Goal: Transaction & Acquisition: Purchase product/service

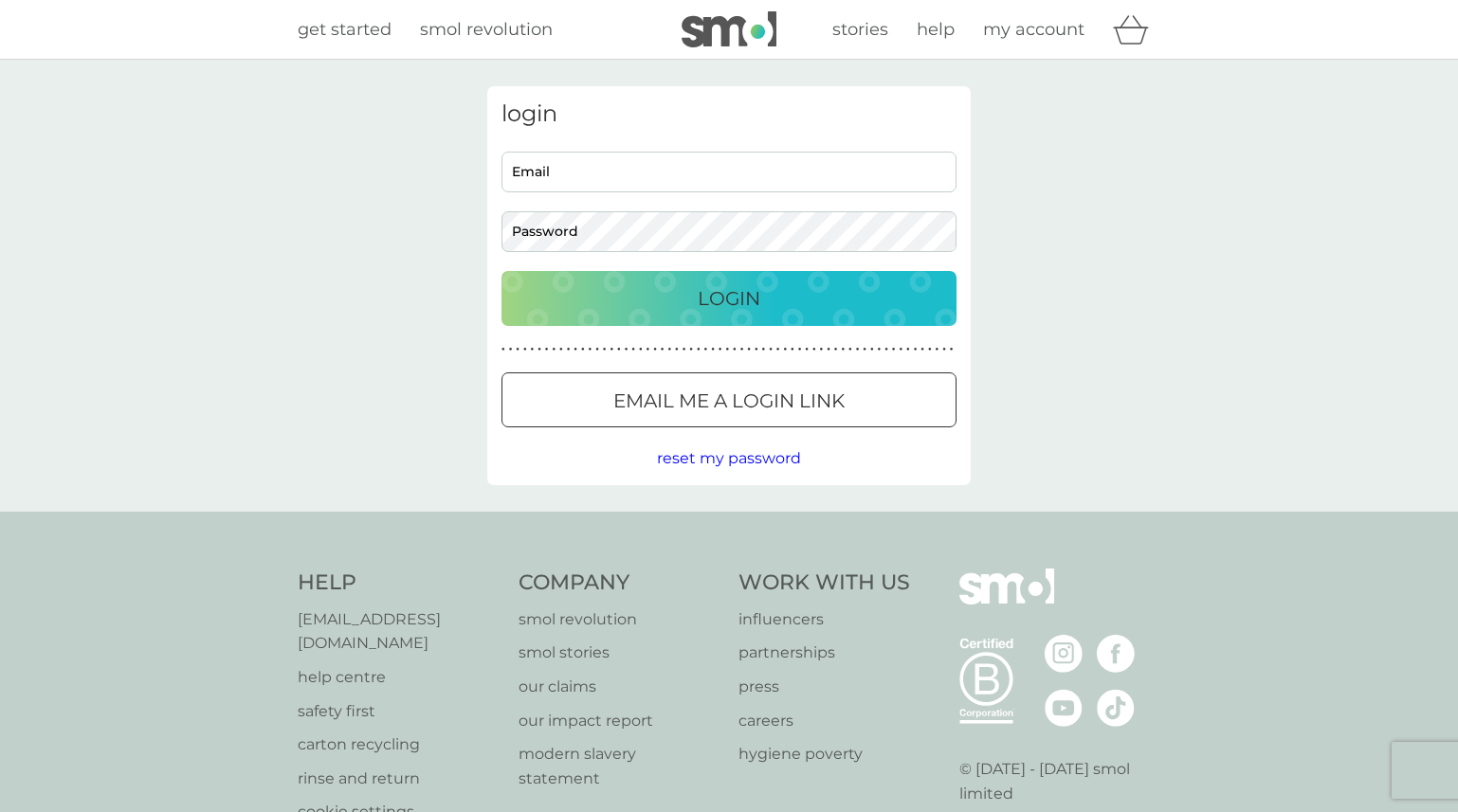
drag, startPoint x: 576, startPoint y: 178, endPoint x: 547, endPoint y: 135, distance: 51.9
click at [574, 178] on input "Email" at bounding box center [729, 172] width 454 height 41
type input "[EMAIL_ADDRESS][DOMAIN_NAME]"
click at [746, 295] on p "Login" at bounding box center [729, 298] width 62 height 30
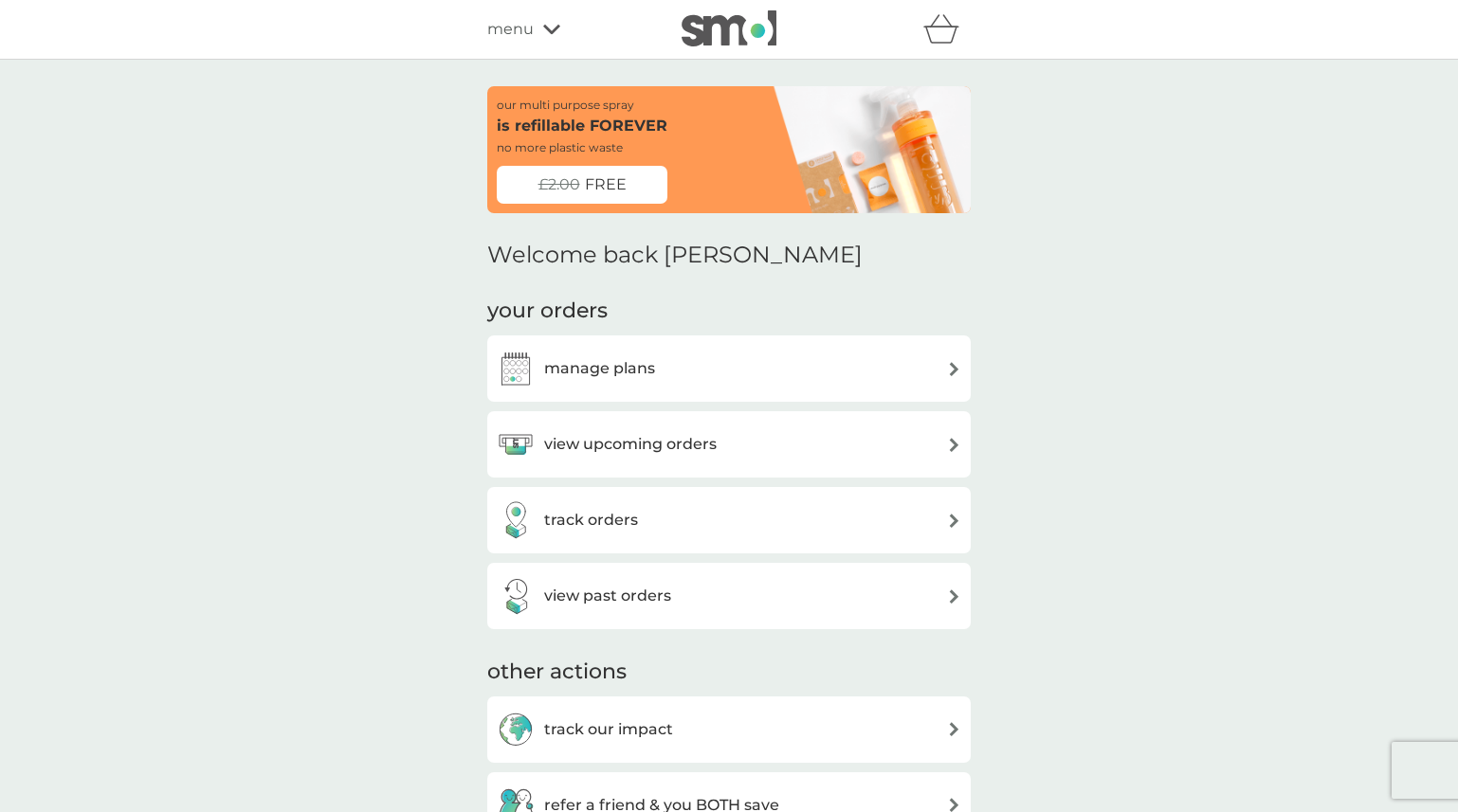
click at [624, 448] on h3 "view upcoming orders" at bounding box center [630, 444] width 173 height 24
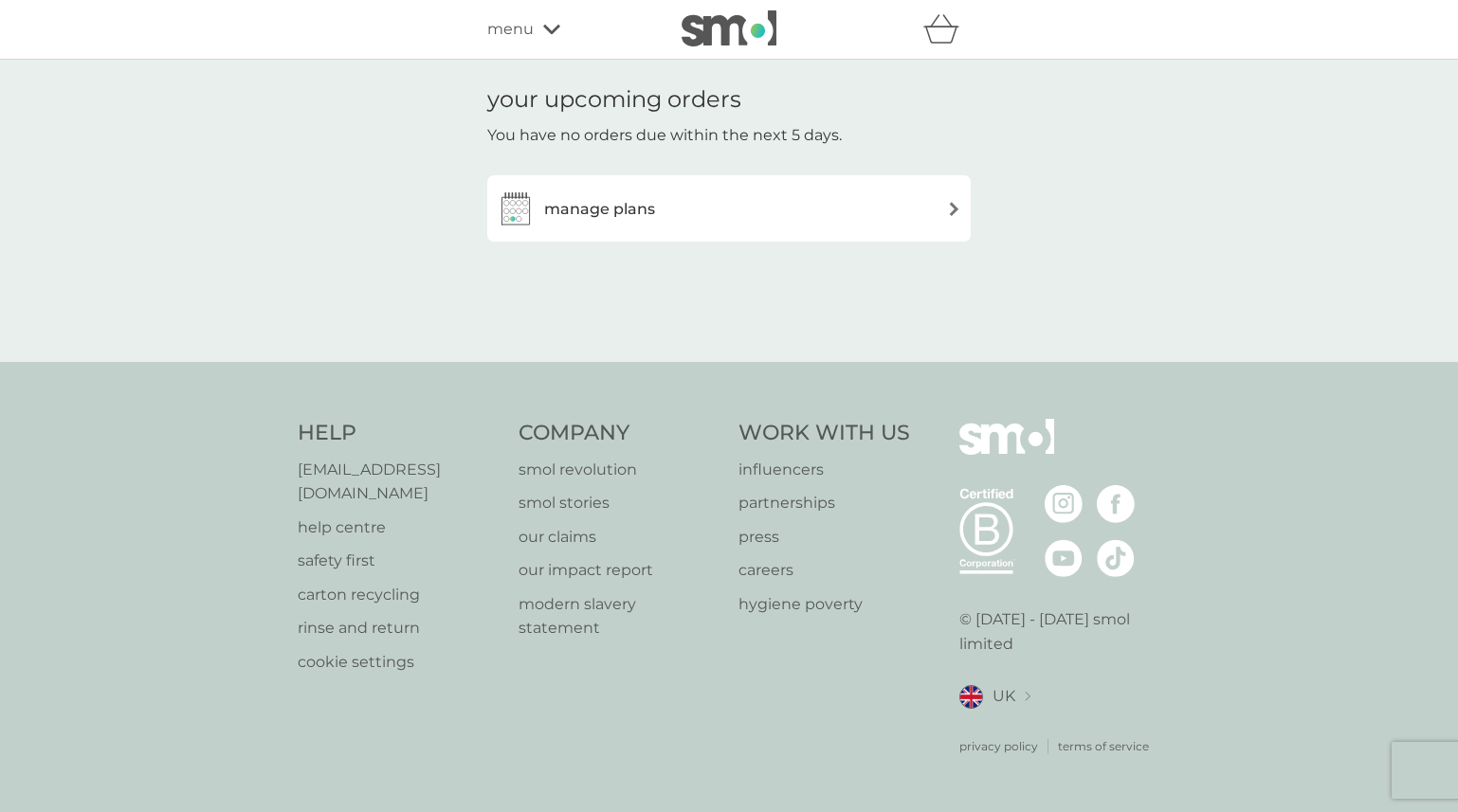
click at [616, 209] on h3 "manage plans" at bounding box center [600, 209] width 111 height 24
click at [597, 211] on h3 "manage plans" at bounding box center [600, 209] width 111 height 24
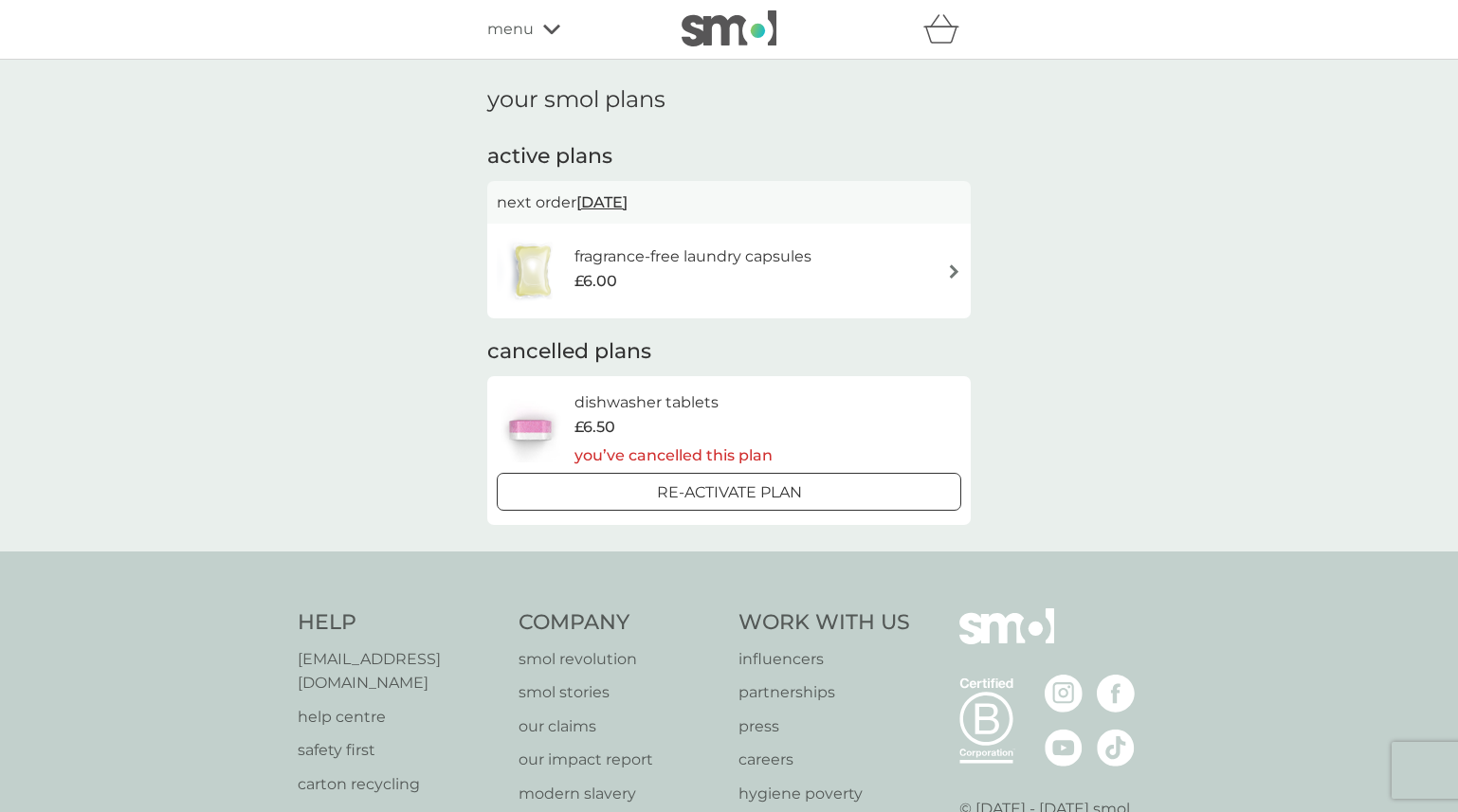
click at [692, 257] on h6 "fragrance-free laundry capsules" at bounding box center [692, 256] width 237 height 24
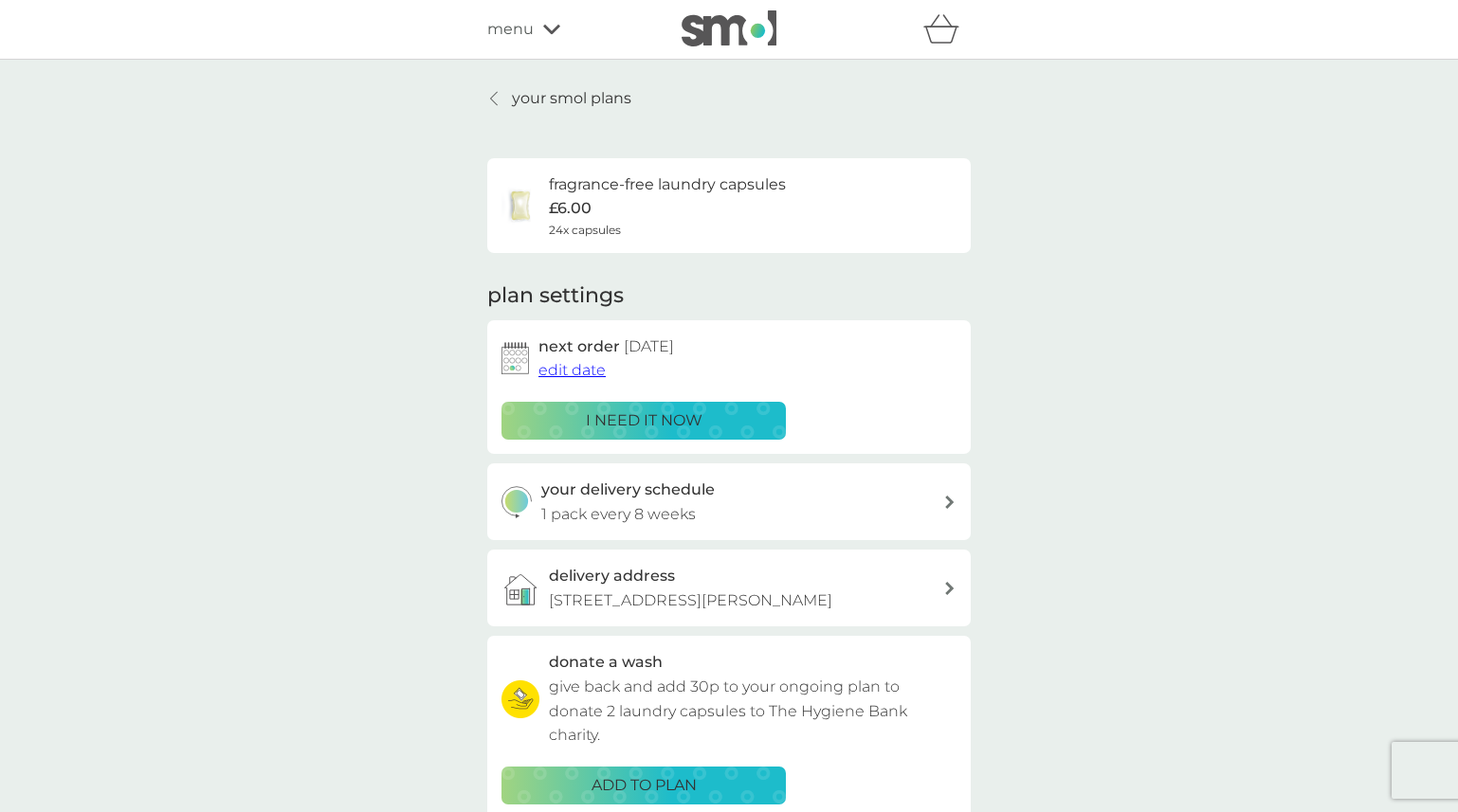
click at [649, 420] on p "i need it now" at bounding box center [645, 420] width 117 height 24
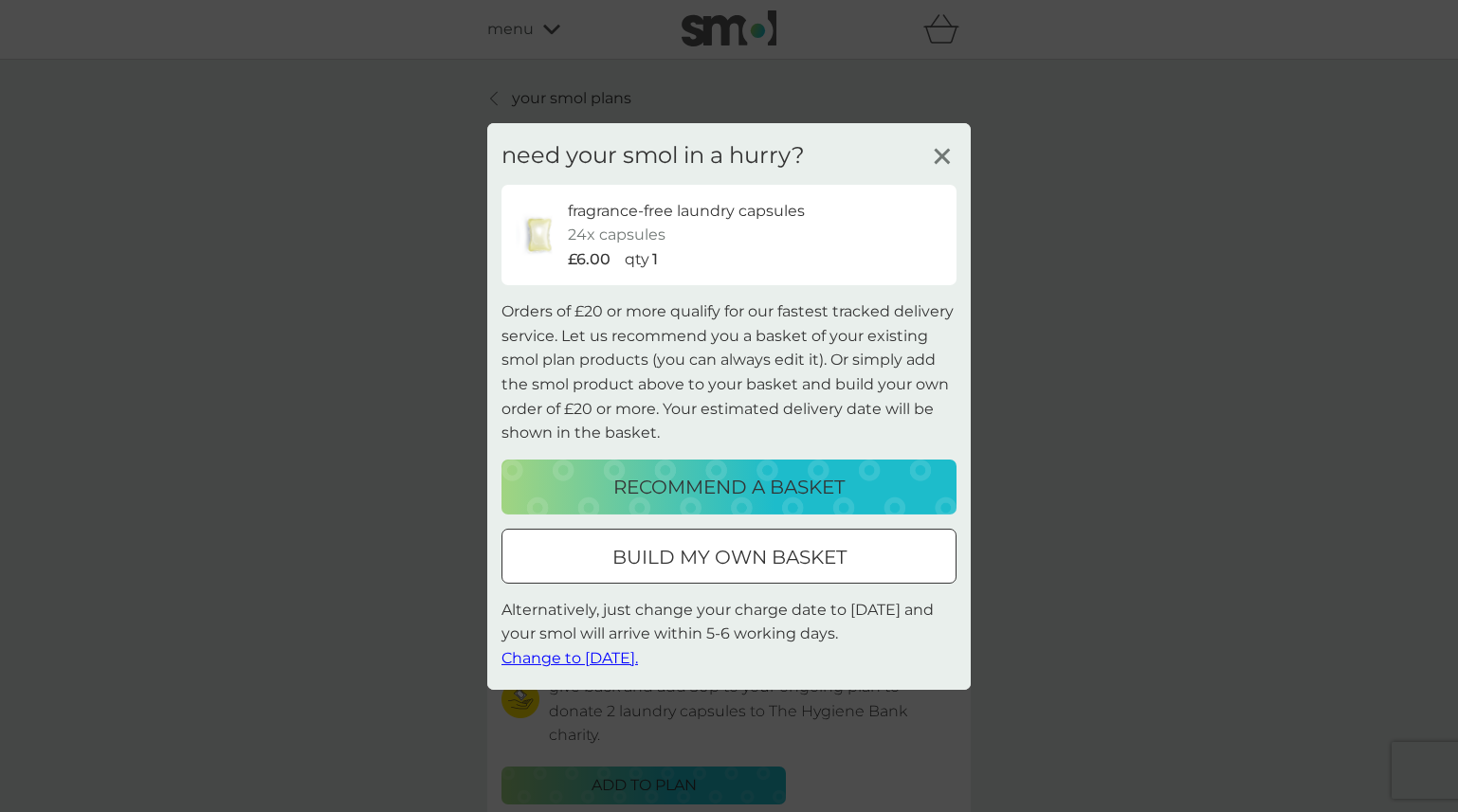
click at [732, 560] on div at bounding box center [729, 557] width 68 height 19
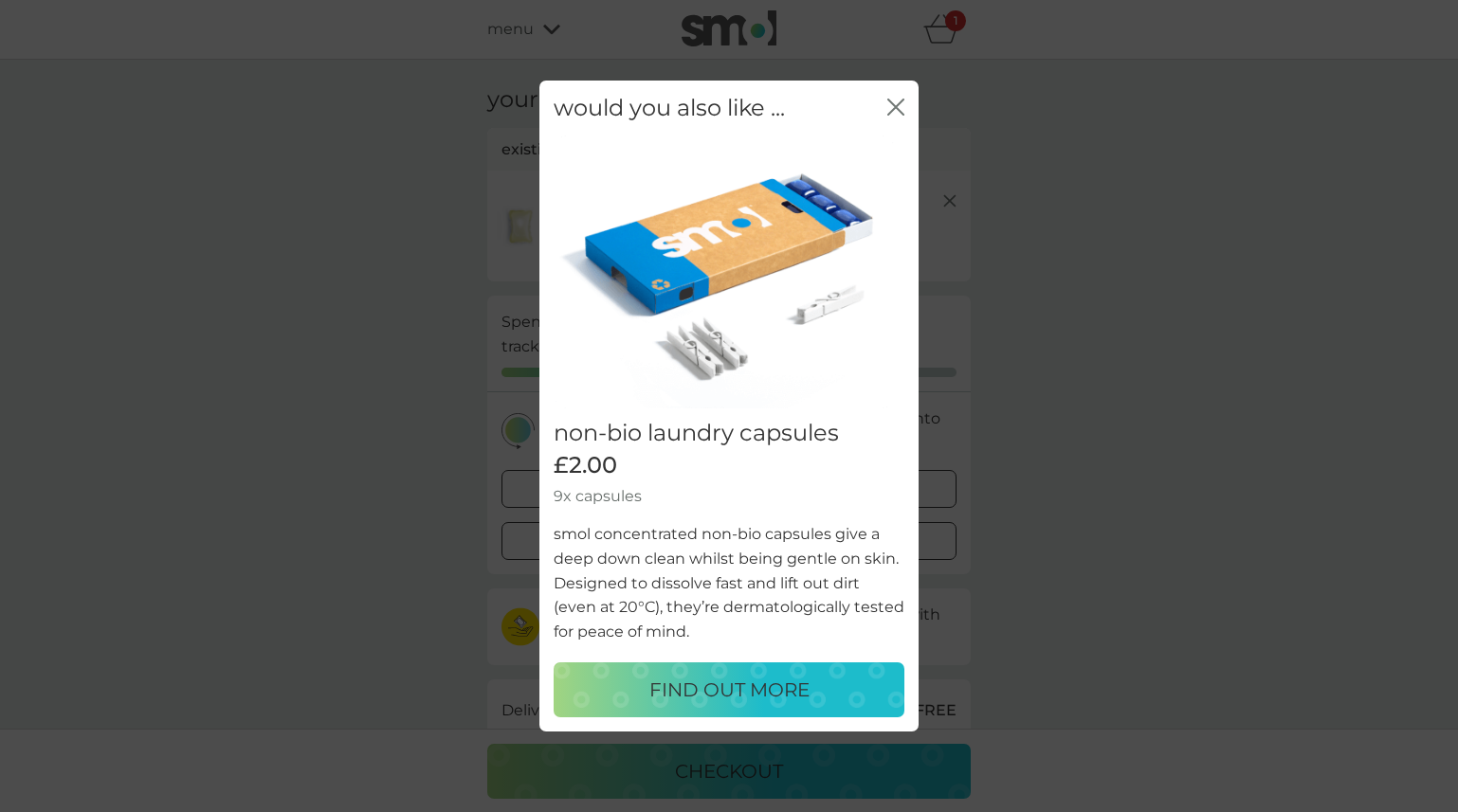
click at [890, 108] on icon "close" at bounding box center [895, 106] width 17 height 17
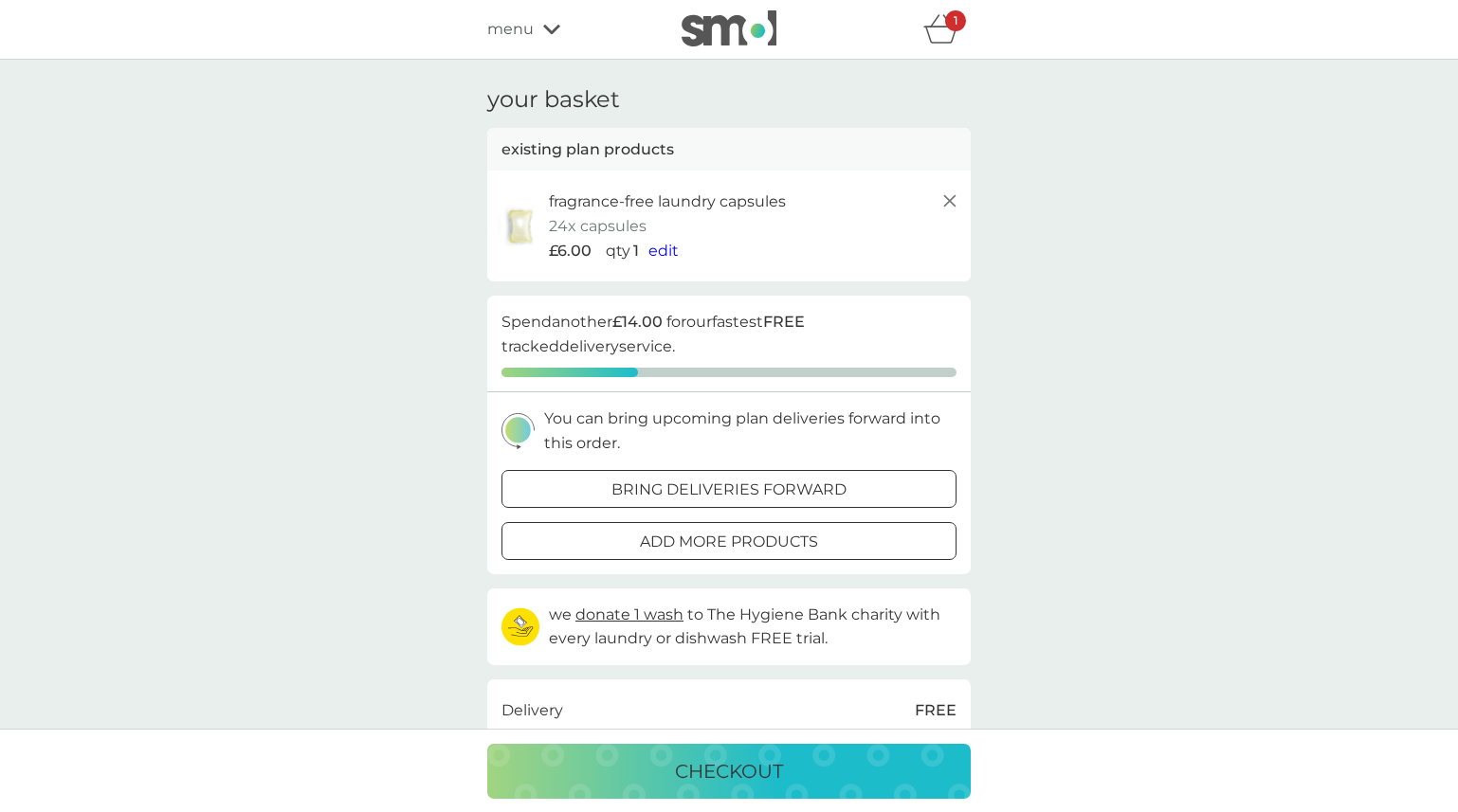
click at [738, 486] on div at bounding box center [729, 489] width 68 height 19
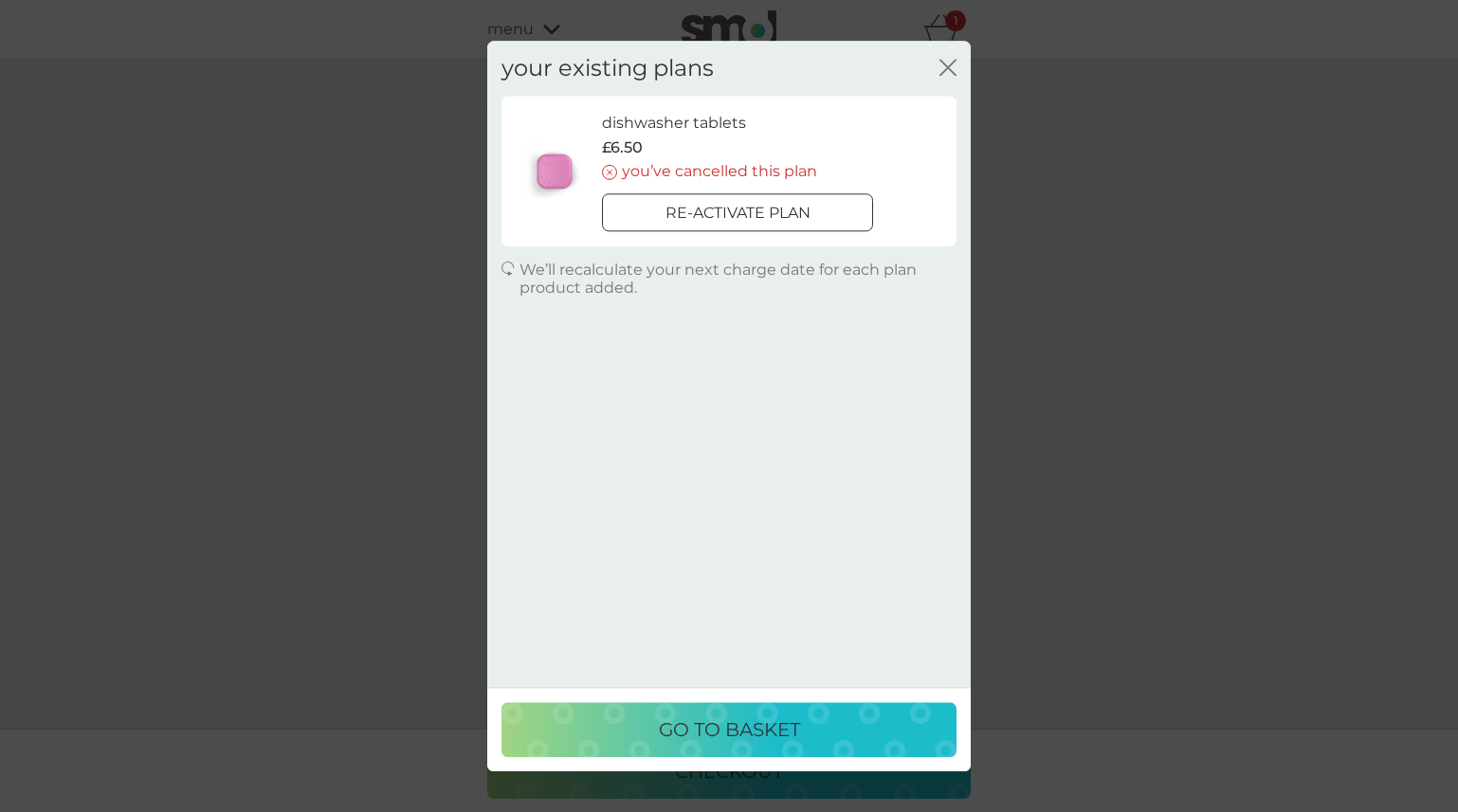
click at [951, 73] on icon "close" at bounding box center [947, 66] width 17 height 17
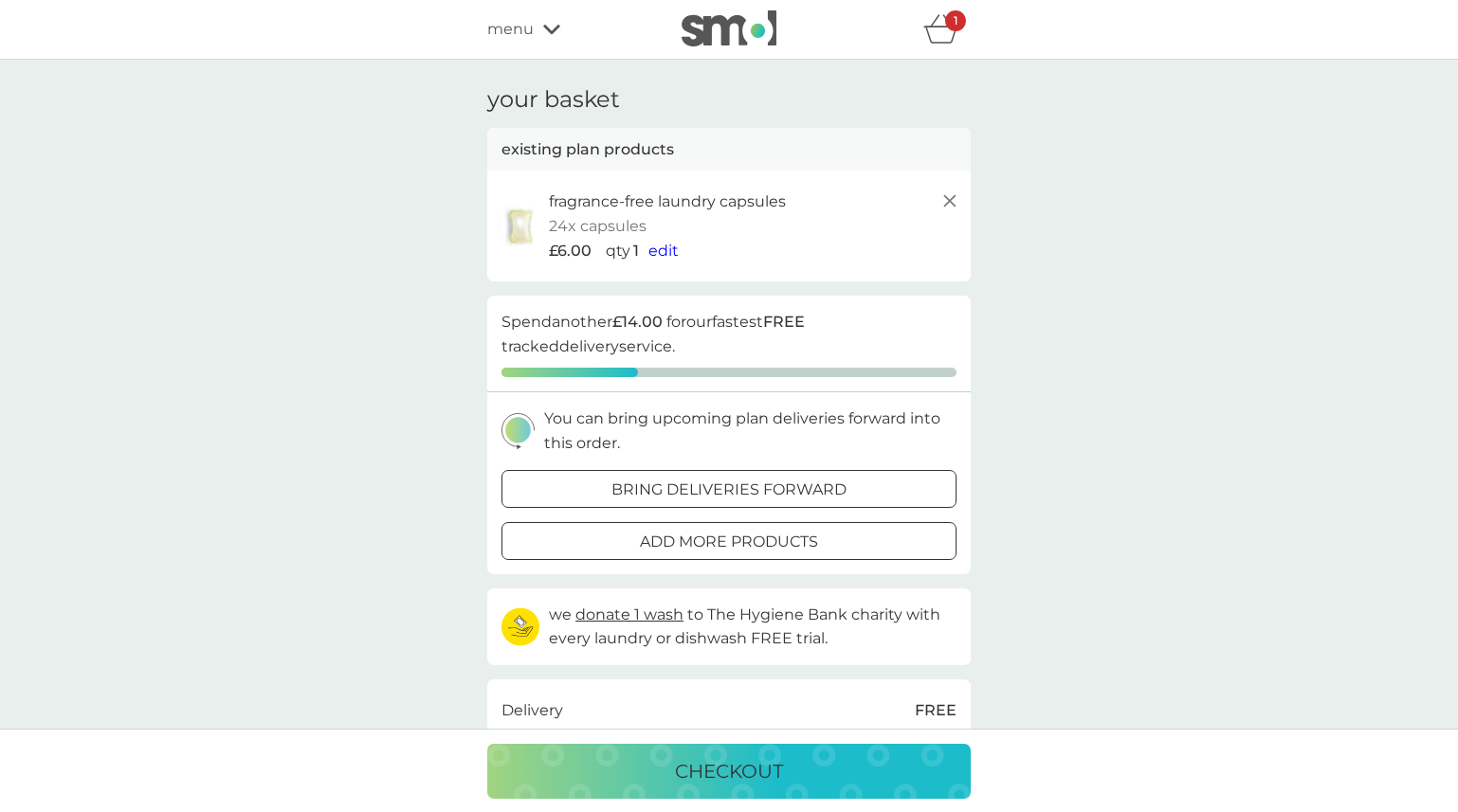
click at [733, 775] on p "checkout" at bounding box center [729, 770] width 108 height 30
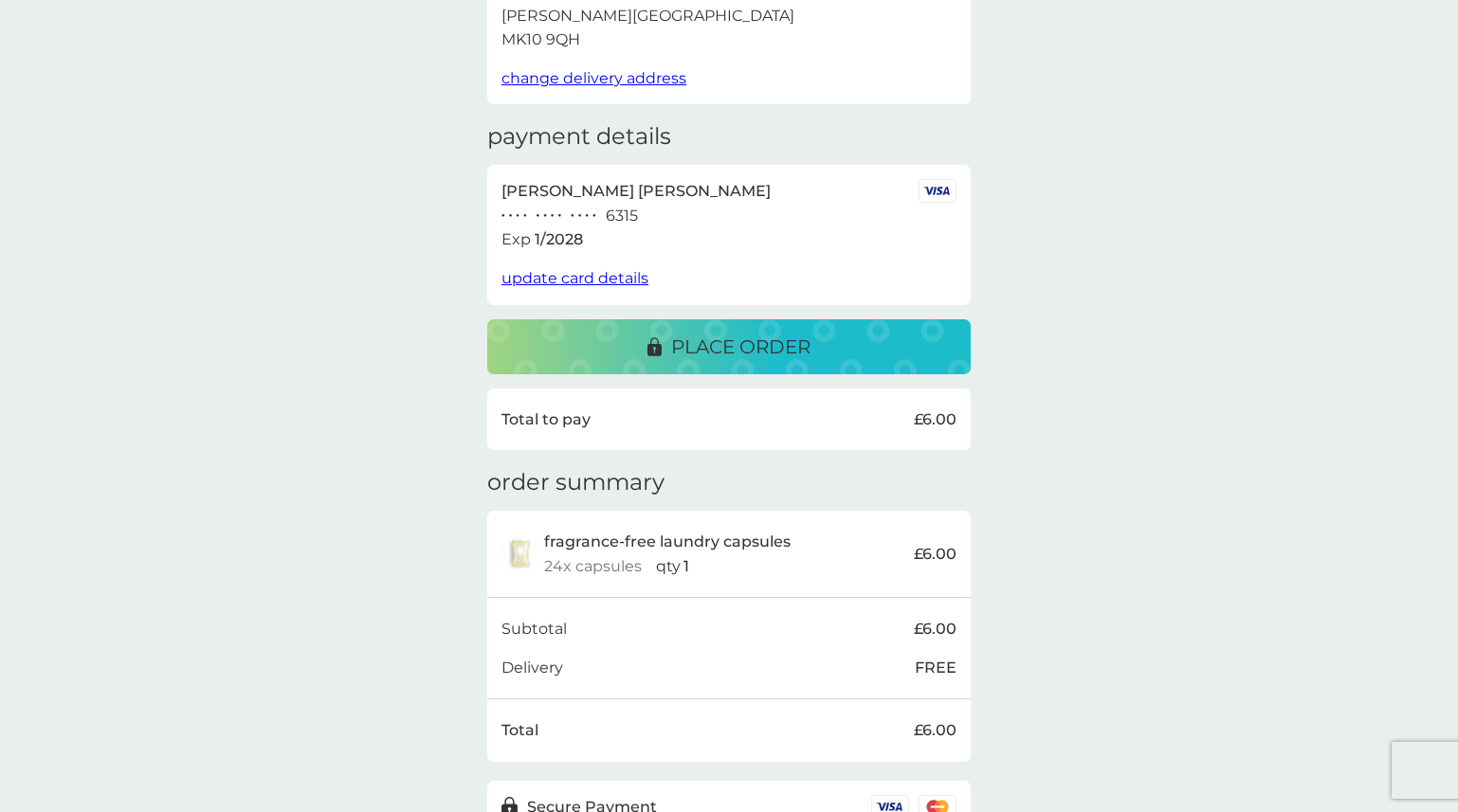
scroll to position [231, 0]
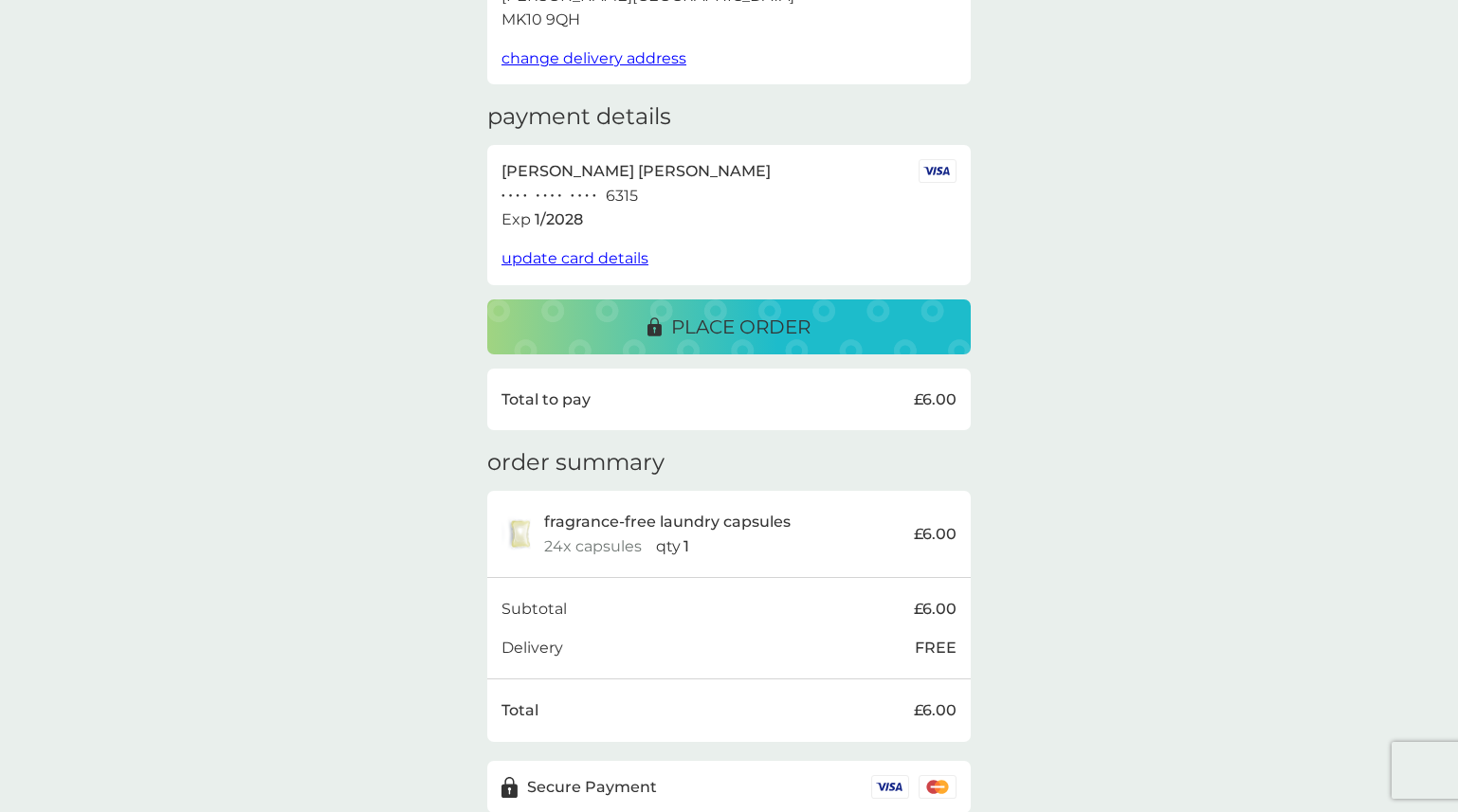
click at [737, 325] on p "place order" at bounding box center [740, 327] width 139 height 30
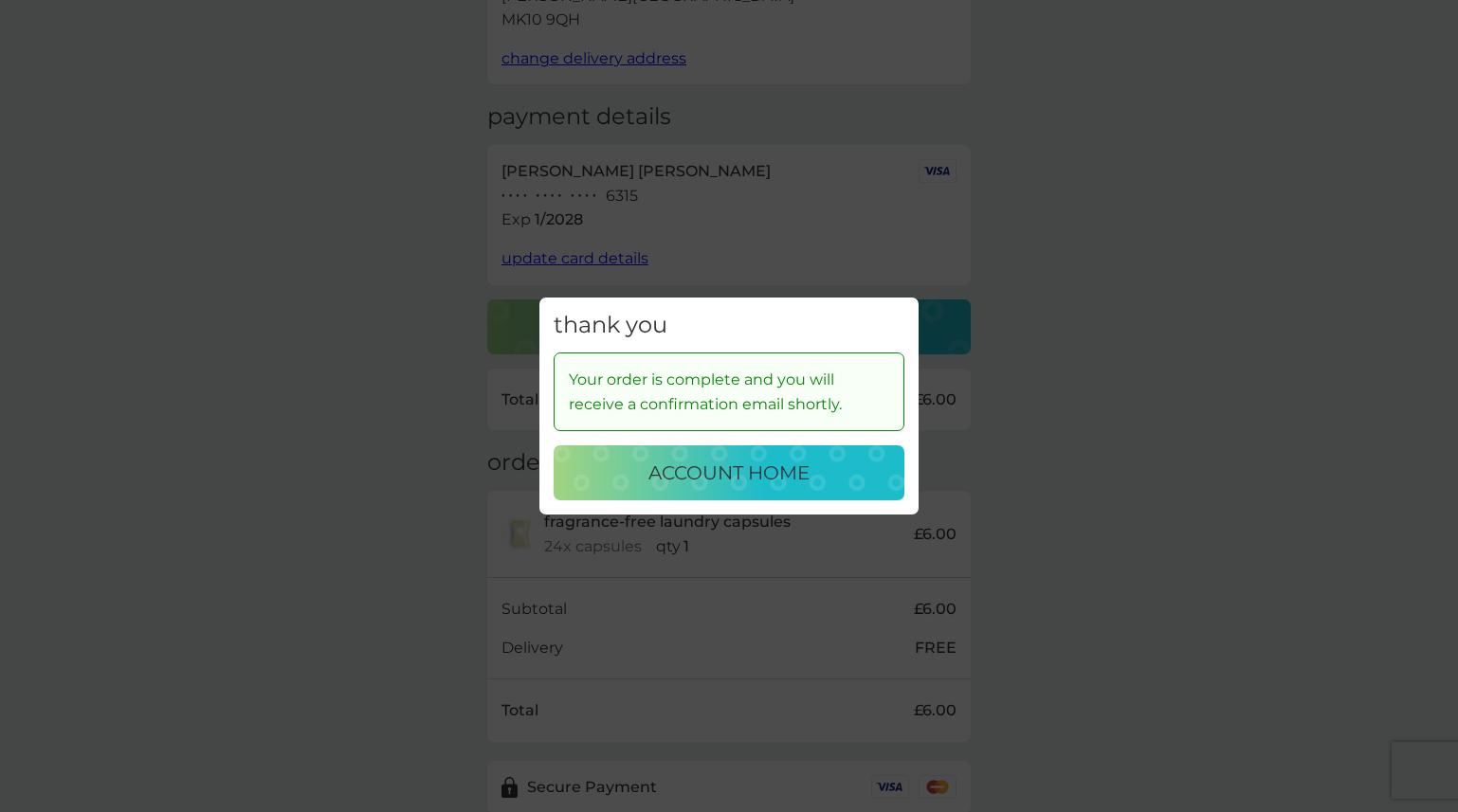
click at [739, 475] on p "account home" at bounding box center [729, 472] width 161 height 30
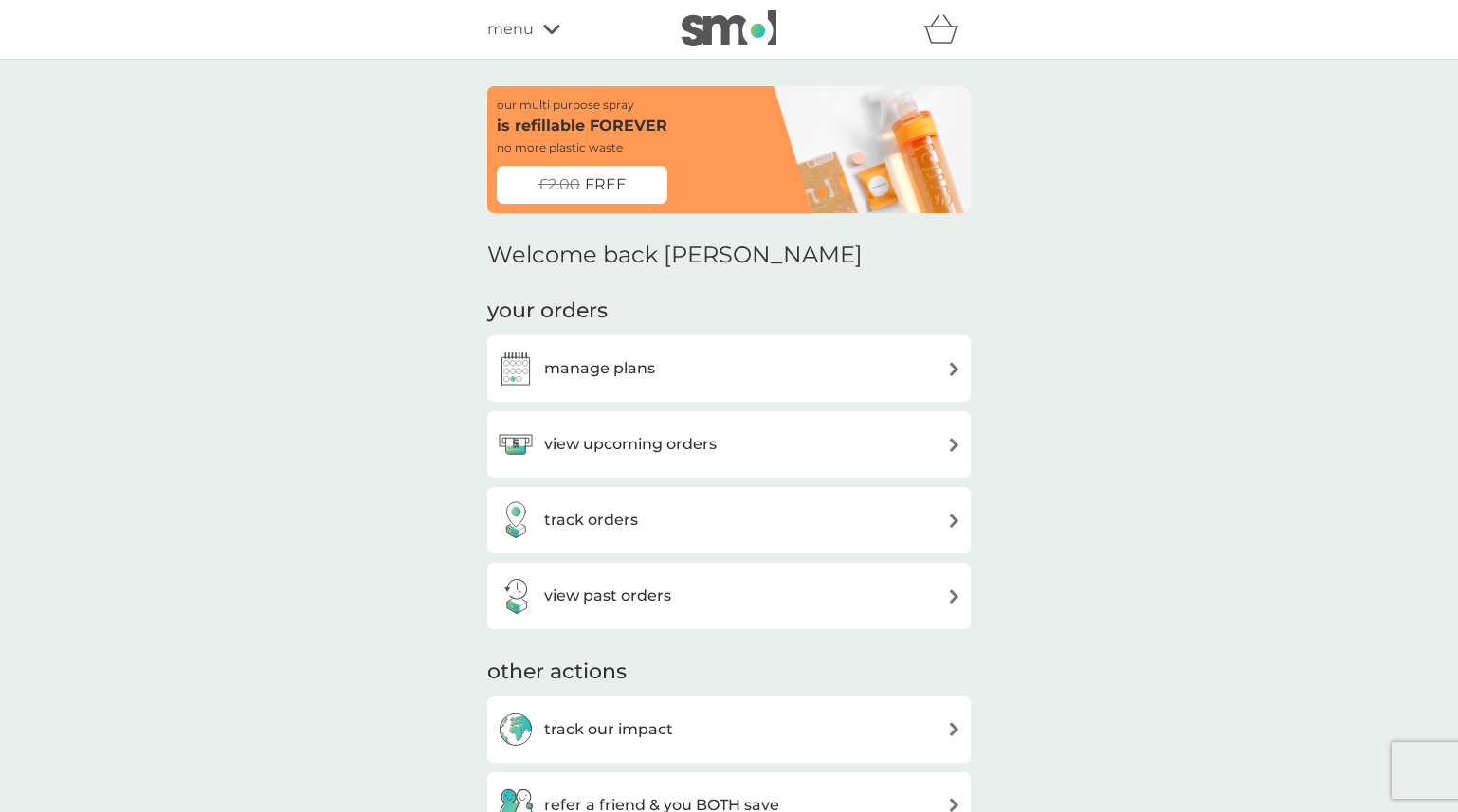
click at [626, 373] on h3 "manage plans" at bounding box center [600, 367] width 111 height 24
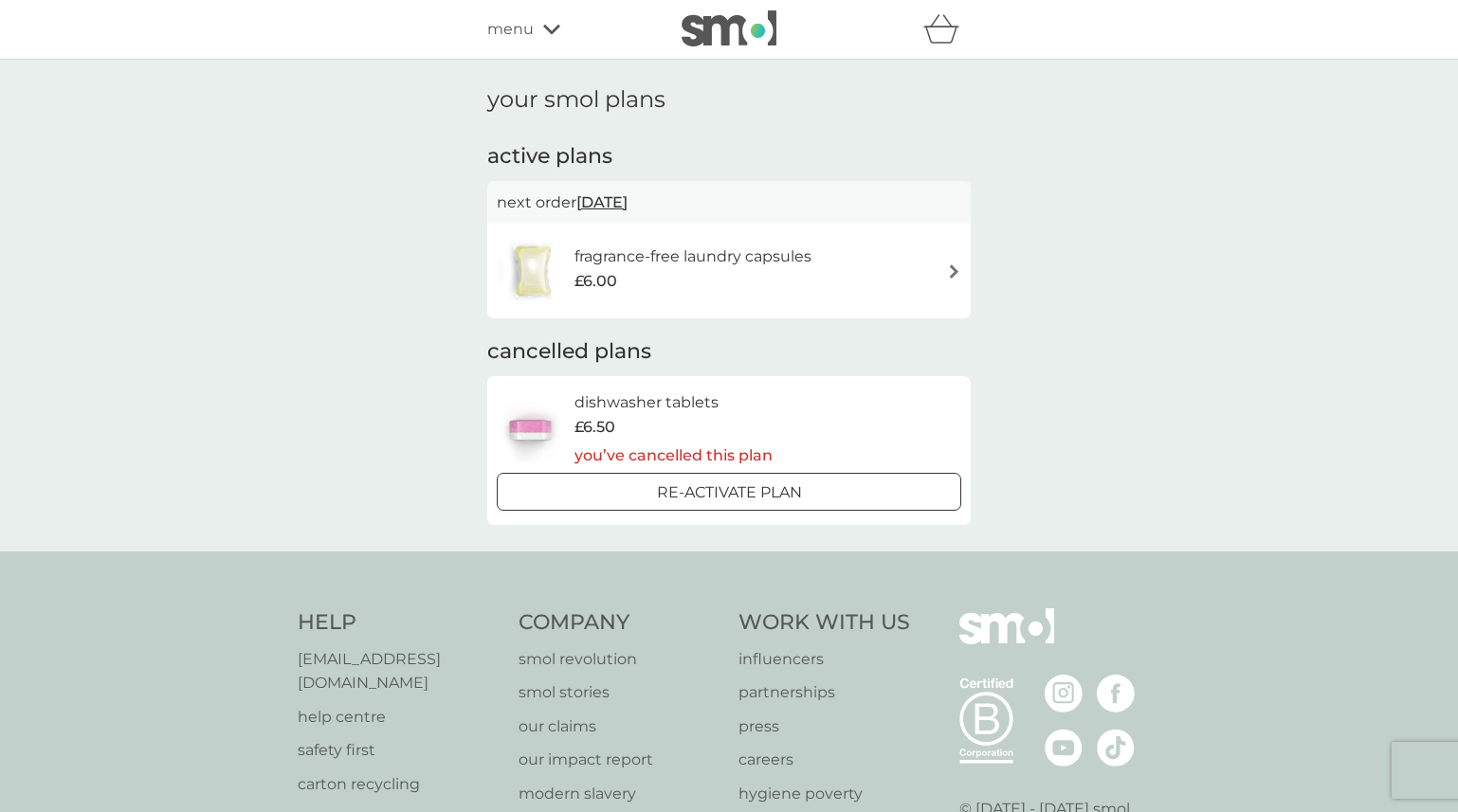
click at [758, 273] on div "£6.00" at bounding box center [692, 281] width 237 height 24
click at [723, 254] on h6 "fragrance-free laundry capsules" at bounding box center [692, 256] width 237 height 24
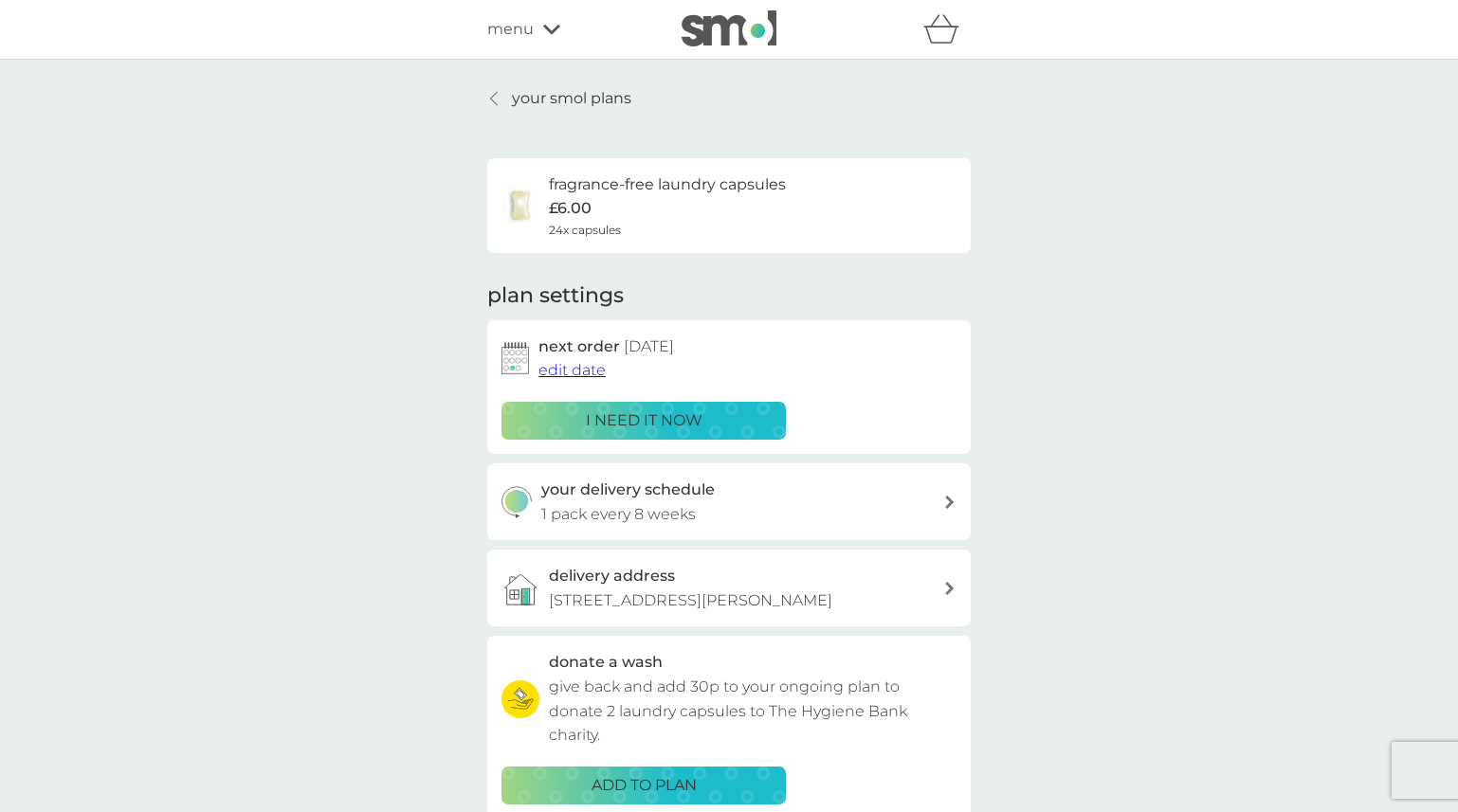
click at [761, 491] on div "your delivery schedule 1 pack every 8 weeks" at bounding box center [742, 502] width 403 height 49
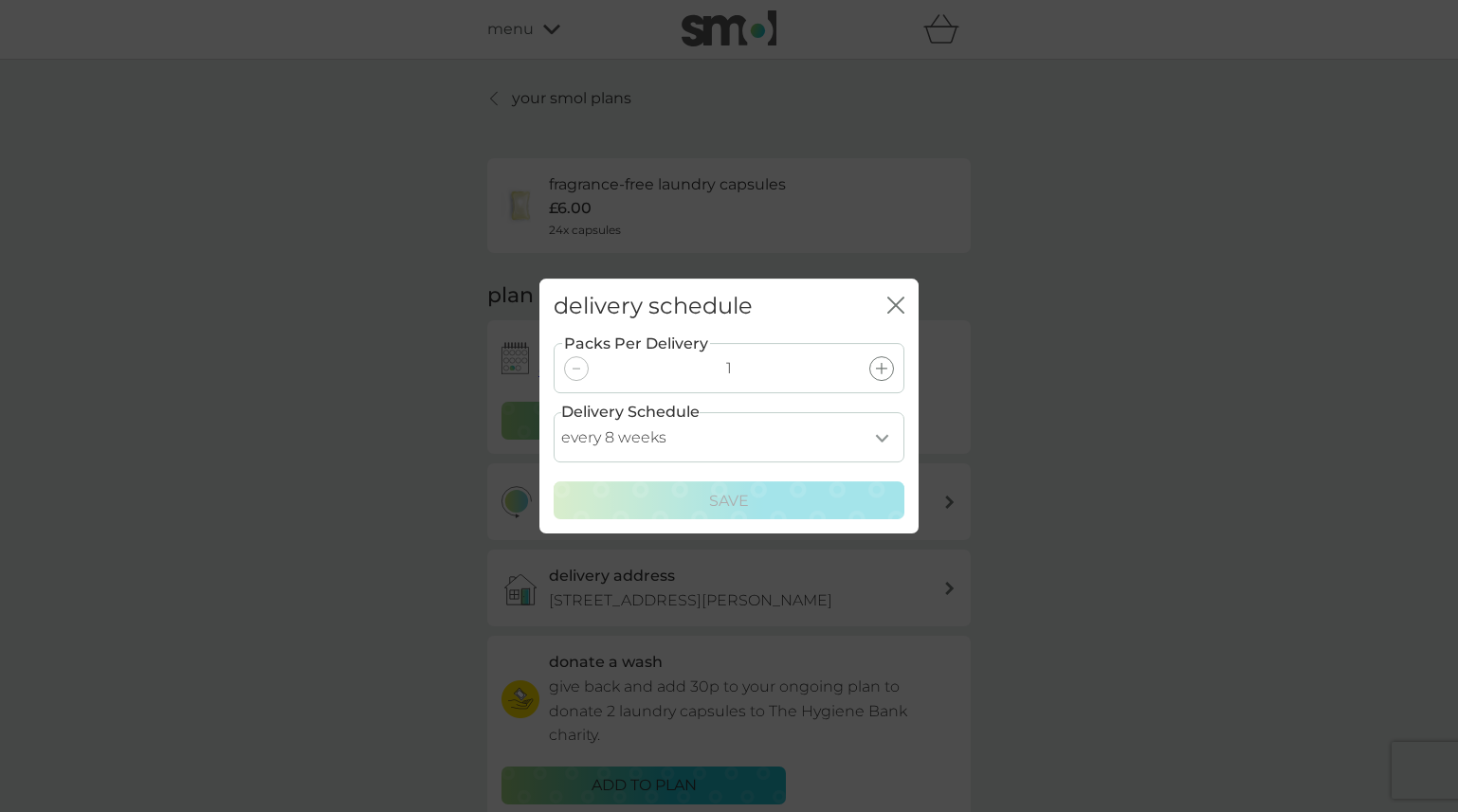
click at [885, 438] on select "every 1 week every 2 weeks every 3 weeks every 4 weeks every 5 weeks every 6 we…" at bounding box center [729, 438] width 351 height 51
click at [883, 439] on select "every 1 week every 2 weeks every 3 weeks every 4 weeks every 5 weeks every 6 we…" at bounding box center [729, 438] width 351 height 51
click at [553, 412] on select "every 1 week every 2 weeks every 3 weeks every 4 weeks every 5 weeks every 6 we…" at bounding box center [729, 438] width 351 height 51
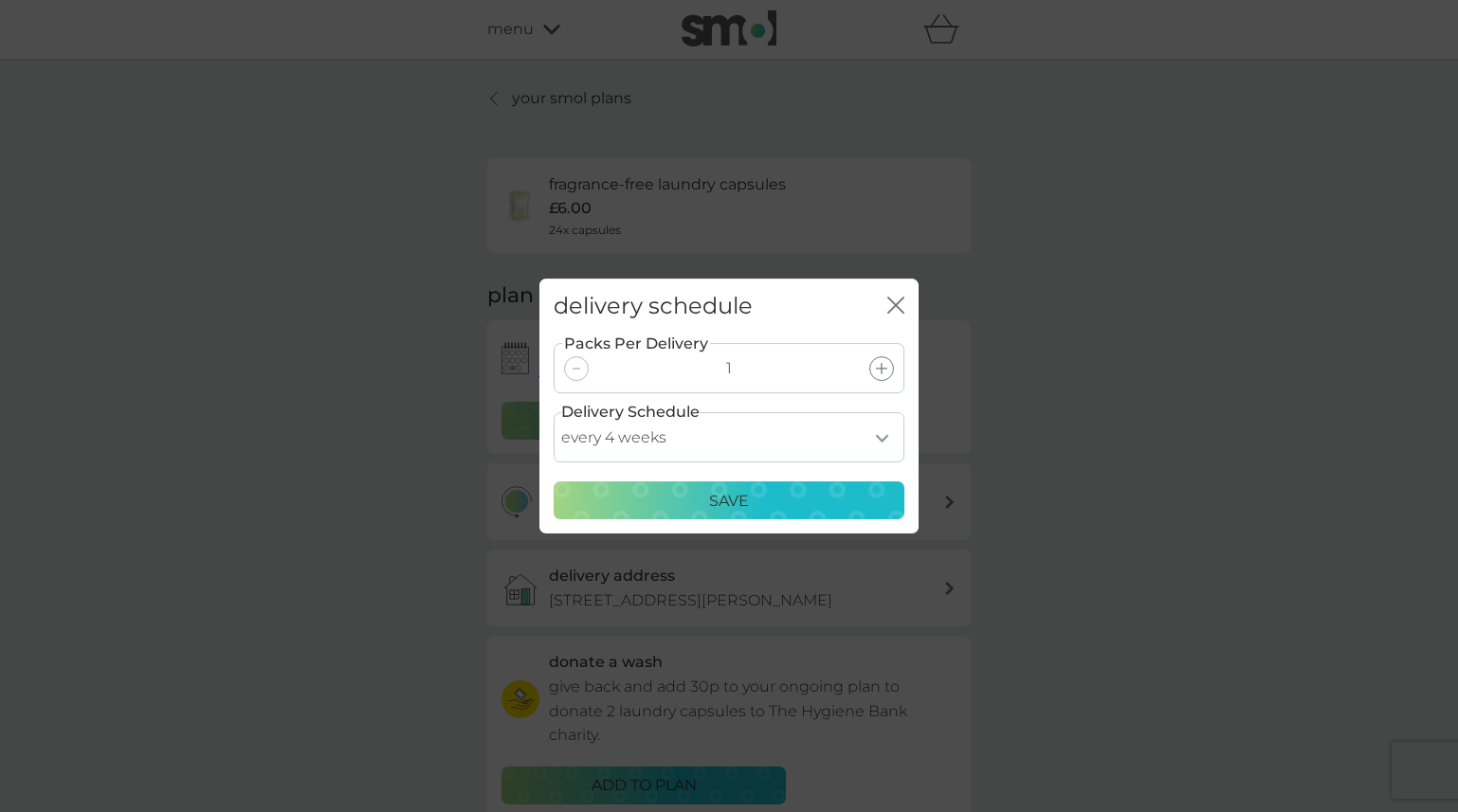
click at [871, 438] on select "every 1 week every 2 weeks every 3 weeks every 4 weeks every 5 weeks every 6 we…" at bounding box center [729, 438] width 351 height 51
click at [553, 412] on select "every 1 week every 2 weeks every 3 weeks every 4 weeks every 5 weeks every 6 we…" at bounding box center [729, 438] width 351 height 51
click at [884, 436] on select "every 1 week every 2 weeks every 3 weeks every 4 weeks every 5 weeks every 6 we…" at bounding box center [729, 438] width 351 height 51
select select "35"
click at [553, 412] on select "every 1 week every 2 weeks every 3 weeks every 4 weeks every 5 weeks every 6 we…" at bounding box center [729, 438] width 351 height 51
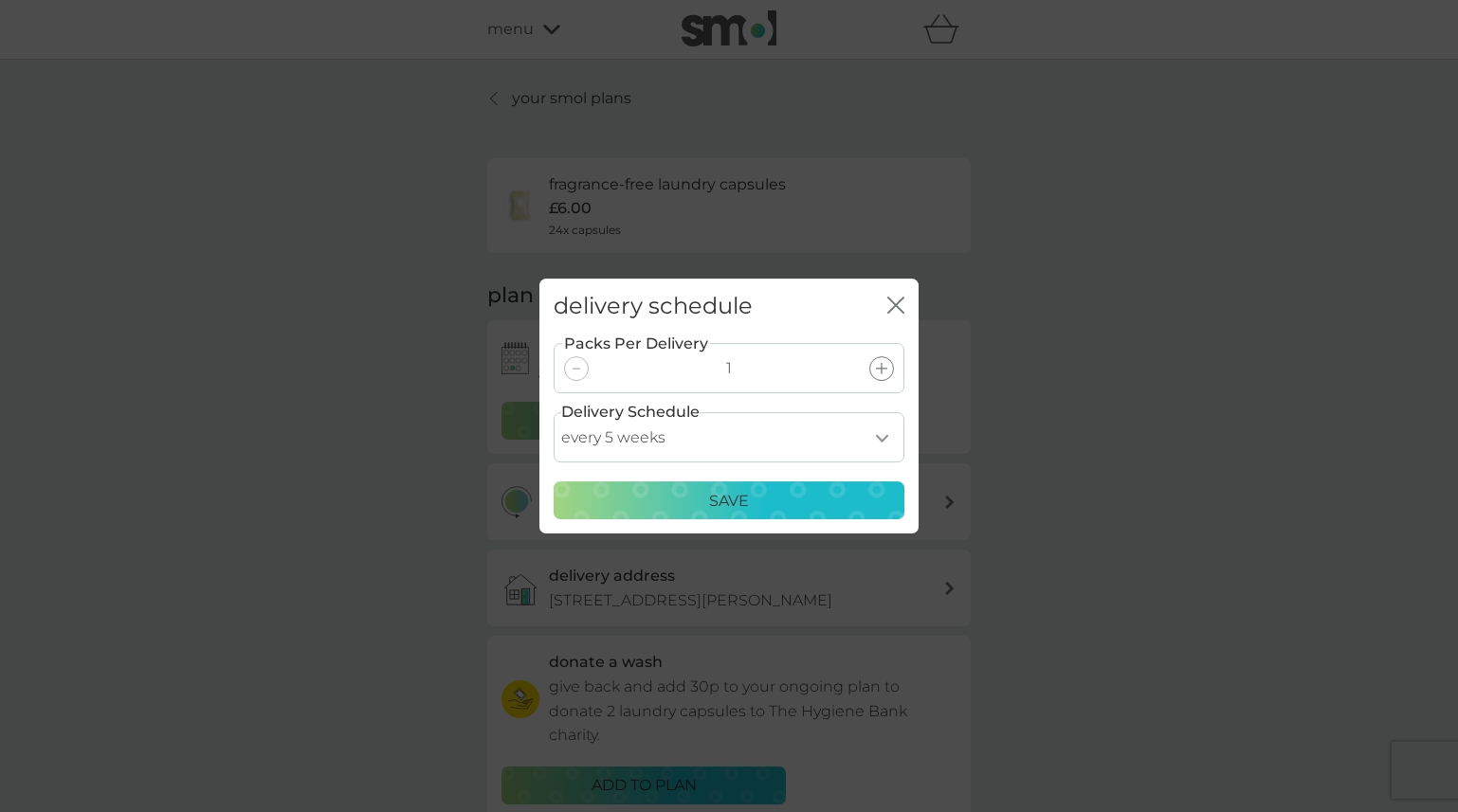
click at [729, 498] on p "Save" at bounding box center [729, 500] width 40 height 24
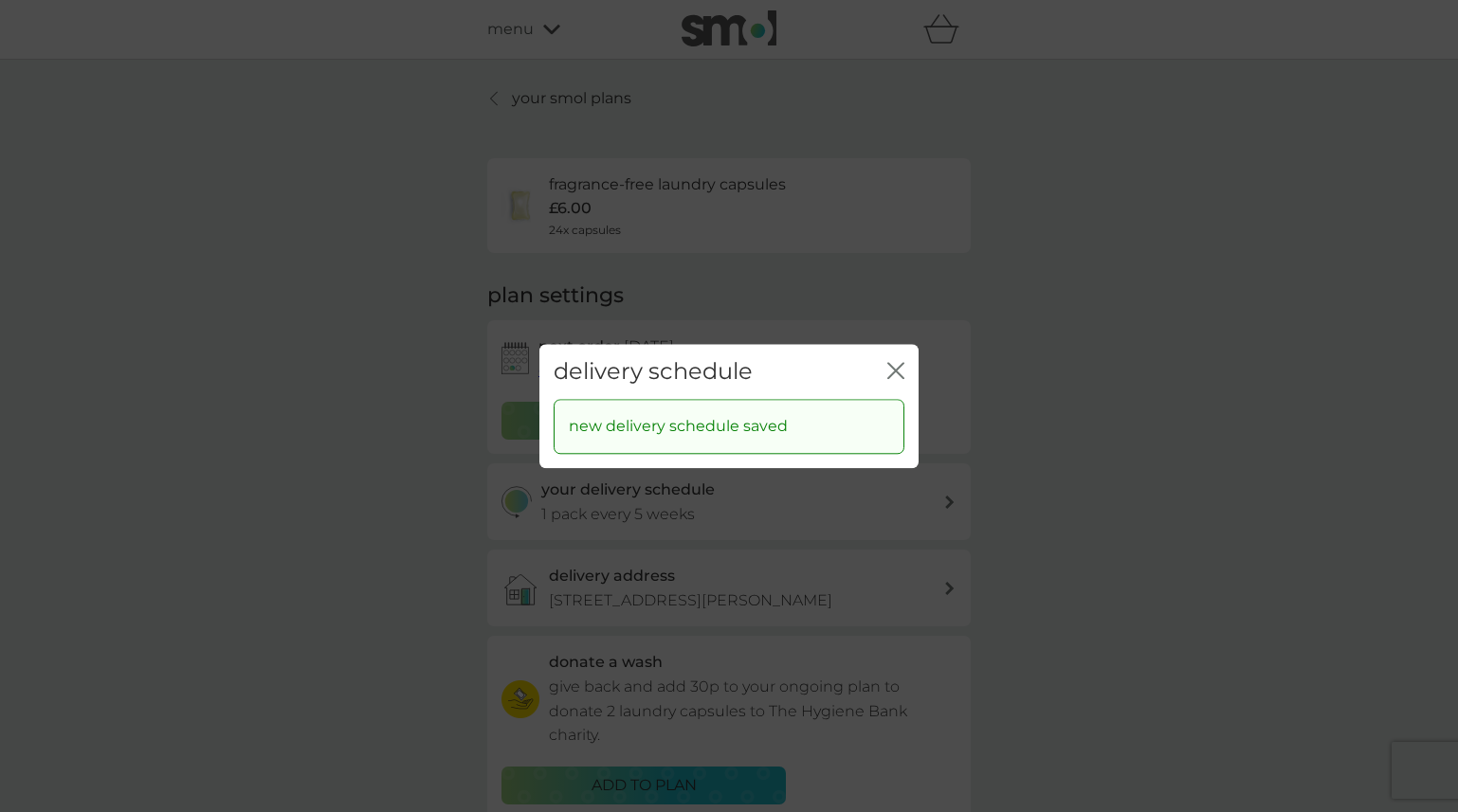
click at [898, 374] on icon "close" at bounding box center [899, 370] width 8 height 16
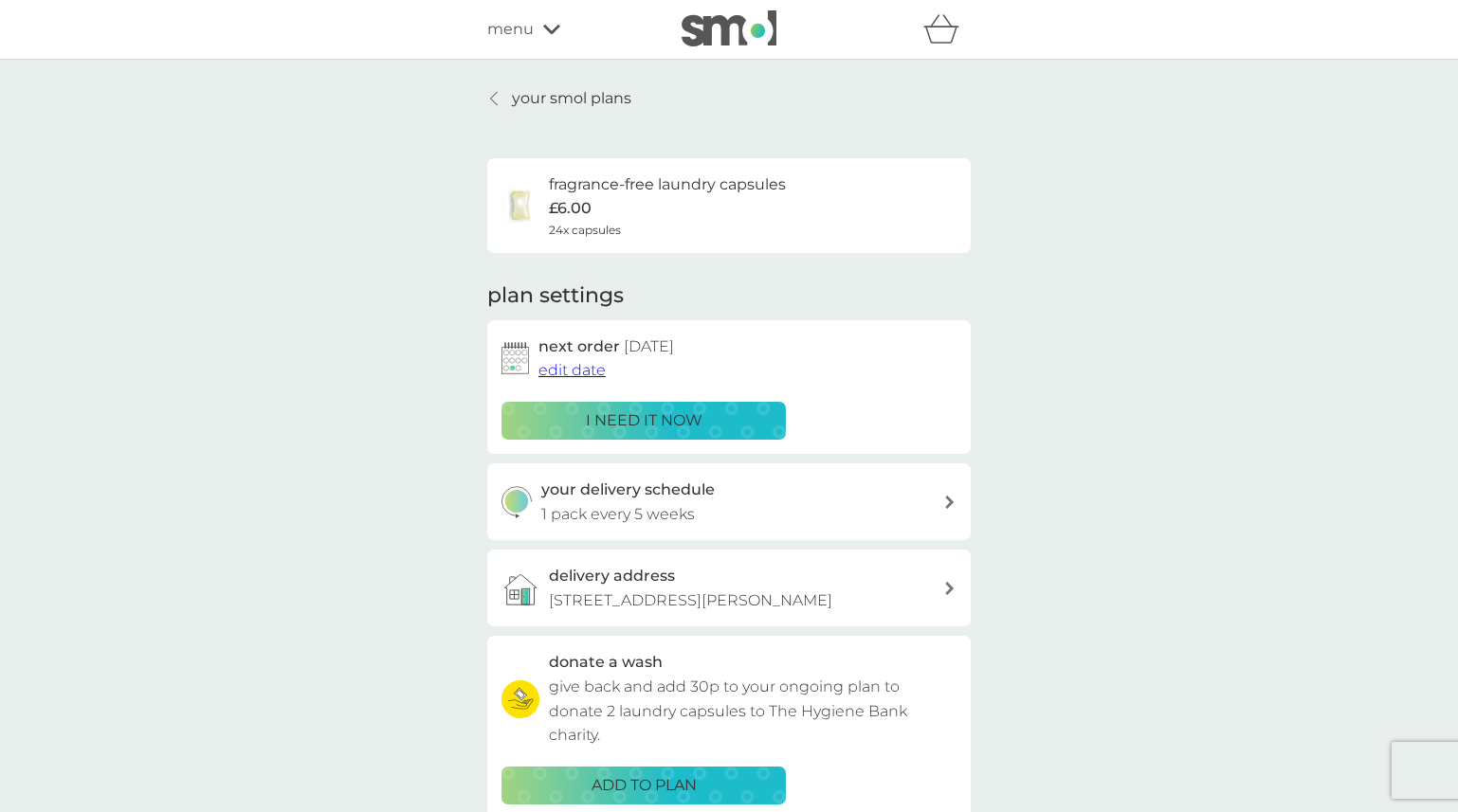
click at [517, 34] on span "menu" at bounding box center [510, 28] width 47 height 24
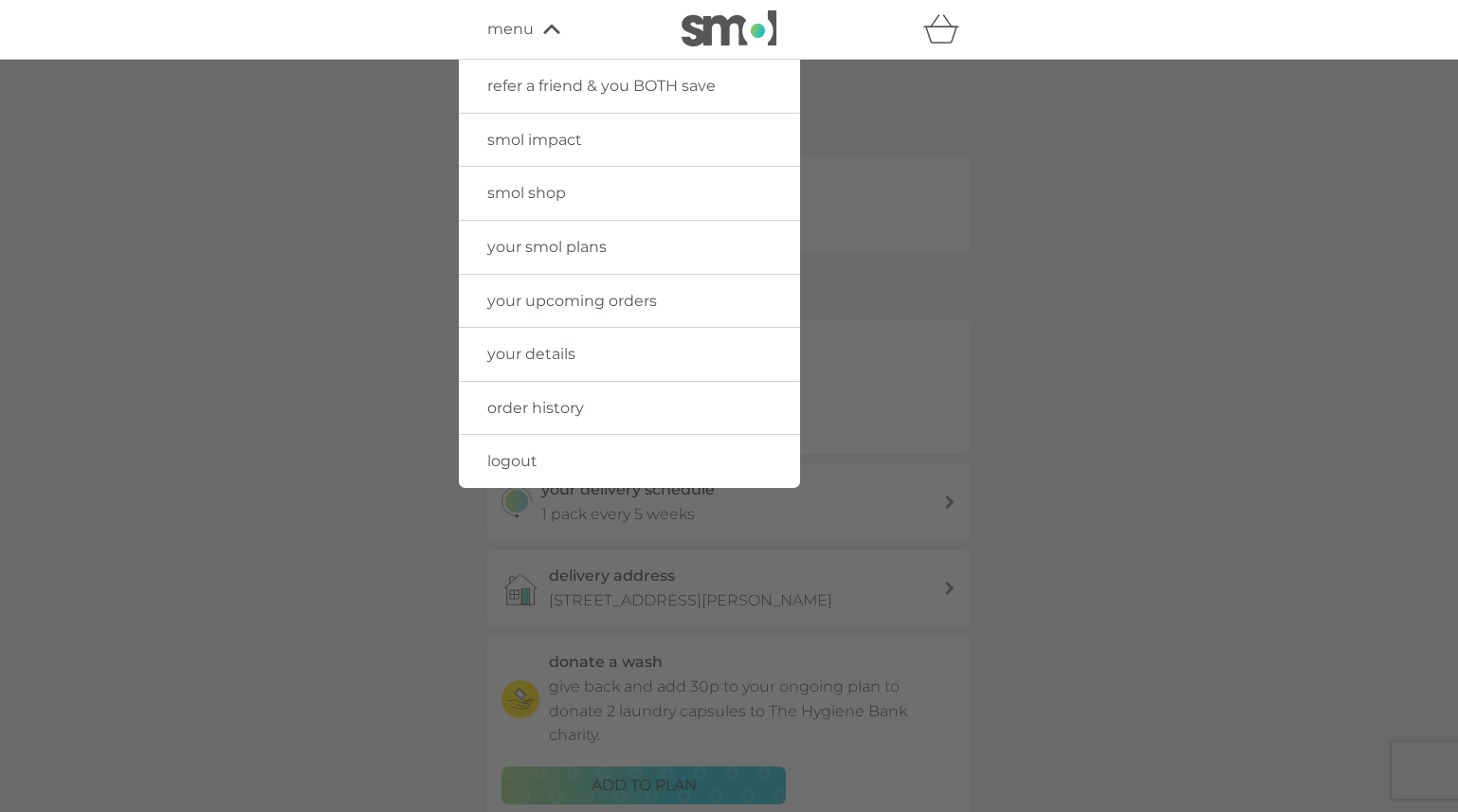
click at [551, 196] on span "smol shop" at bounding box center [526, 193] width 79 height 18
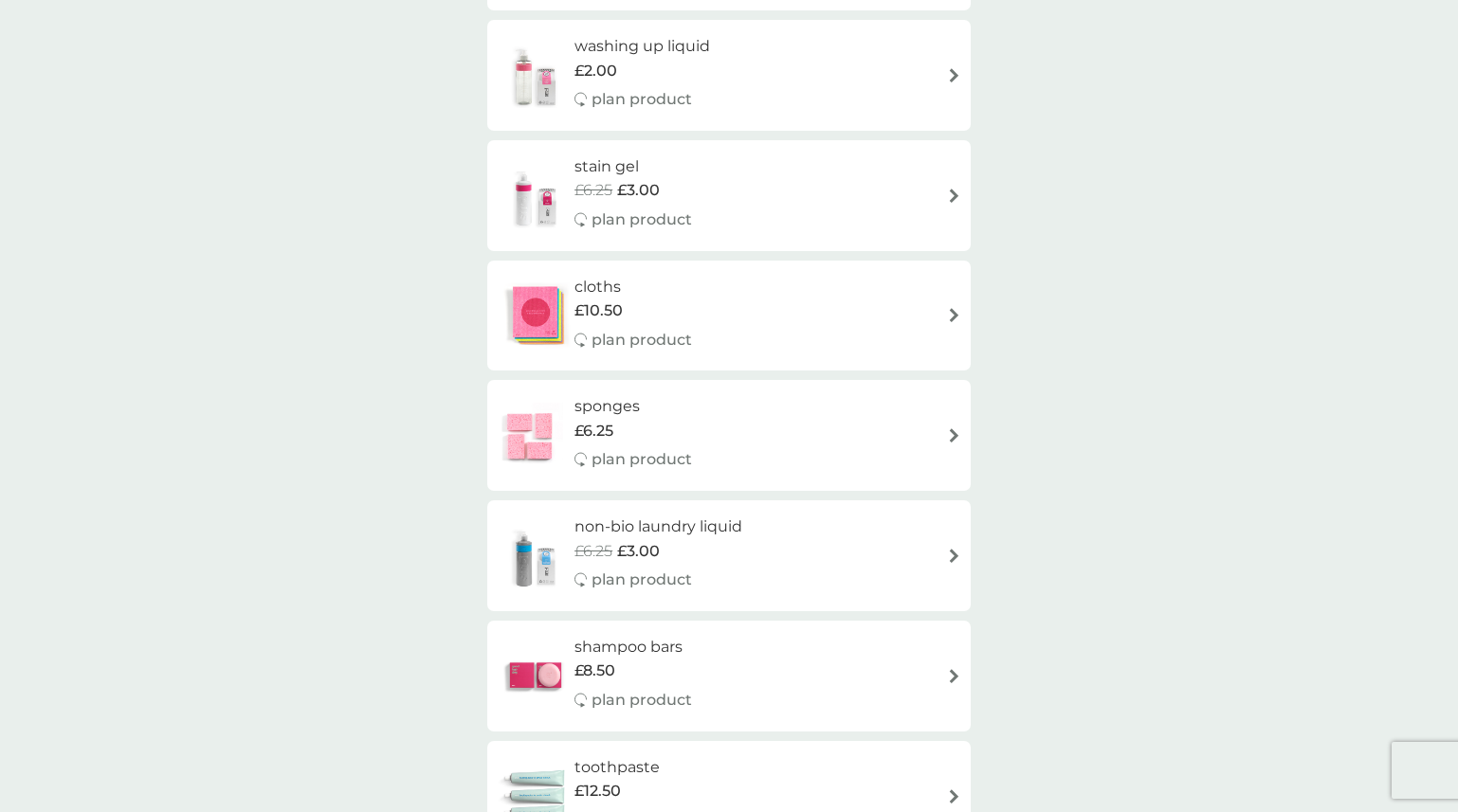
scroll to position [1986, 0]
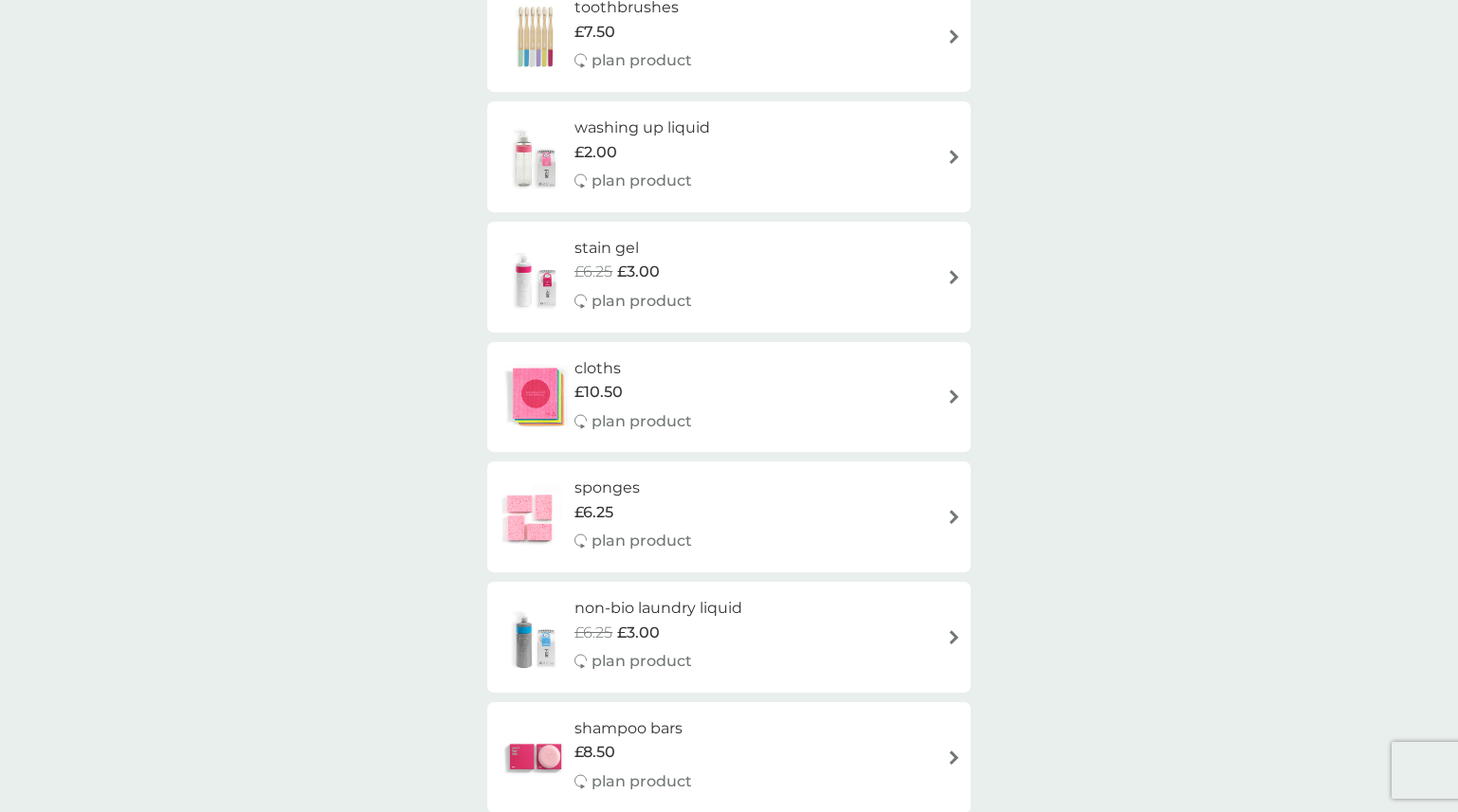
click at [720, 511] on div "sponges £6.25 plan product" at bounding box center [729, 517] width 464 height 83
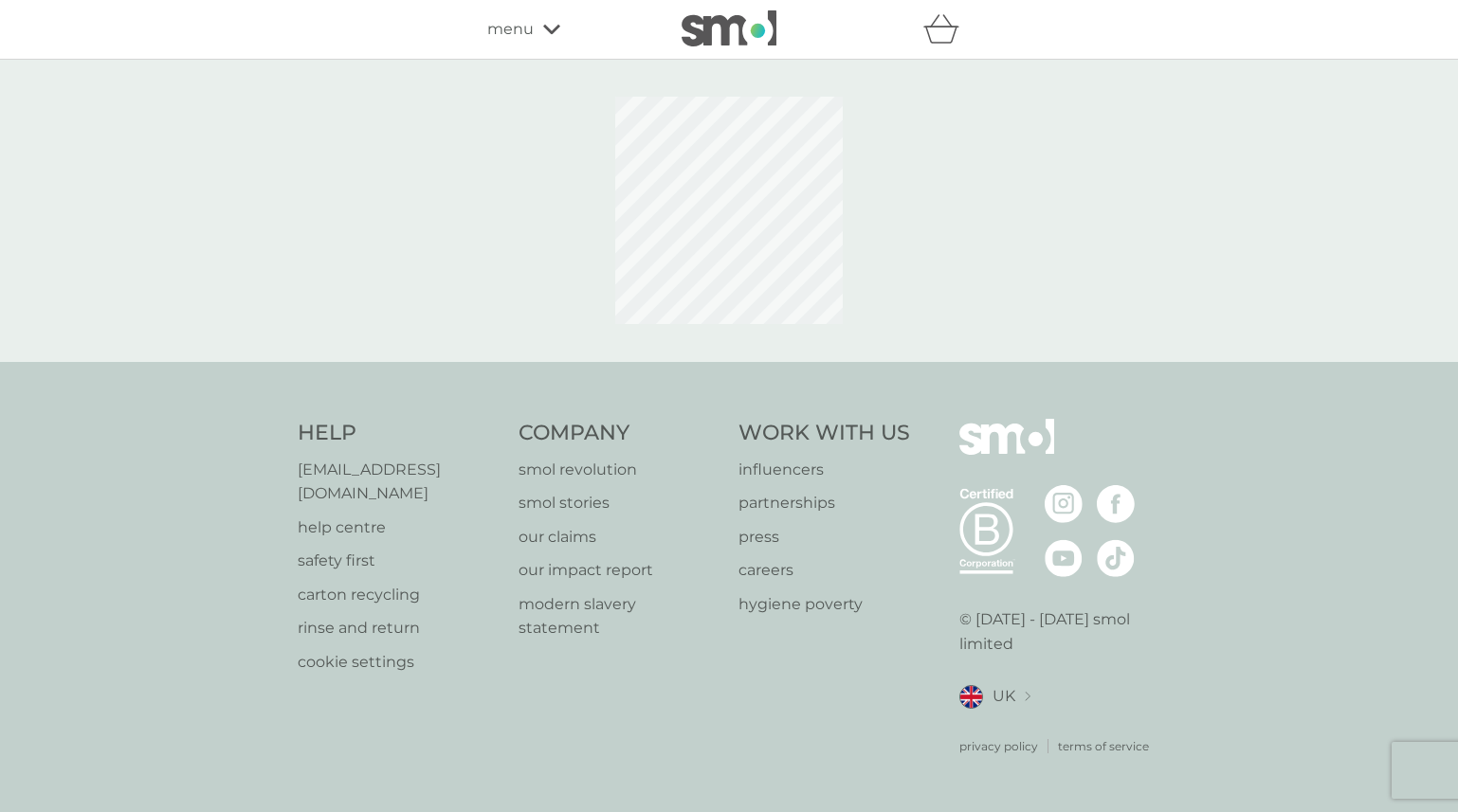
select select "63"
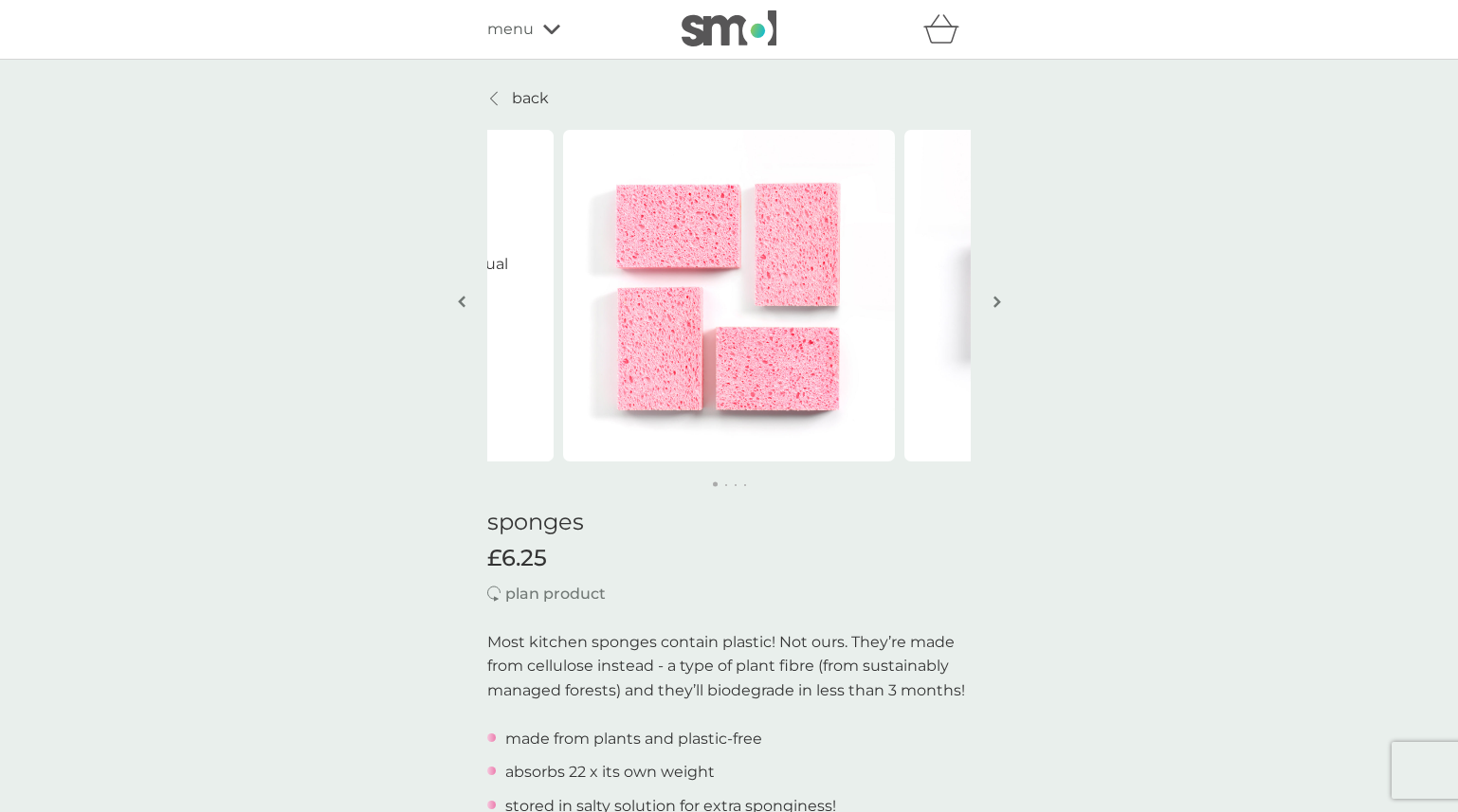
click at [536, 98] on p "back" at bounding box center [531, 97] width 37 height 24
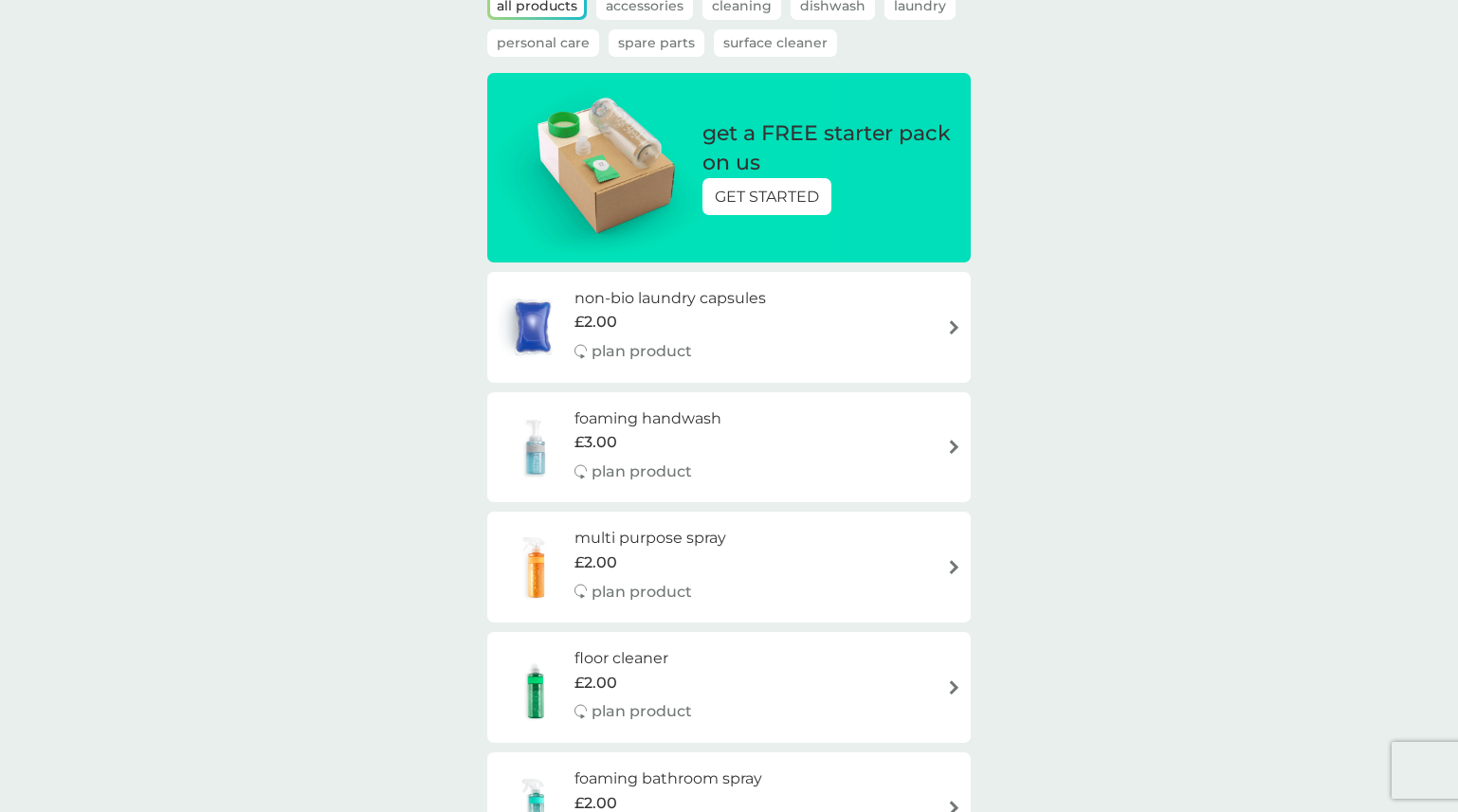
scroll to position [171, 0]
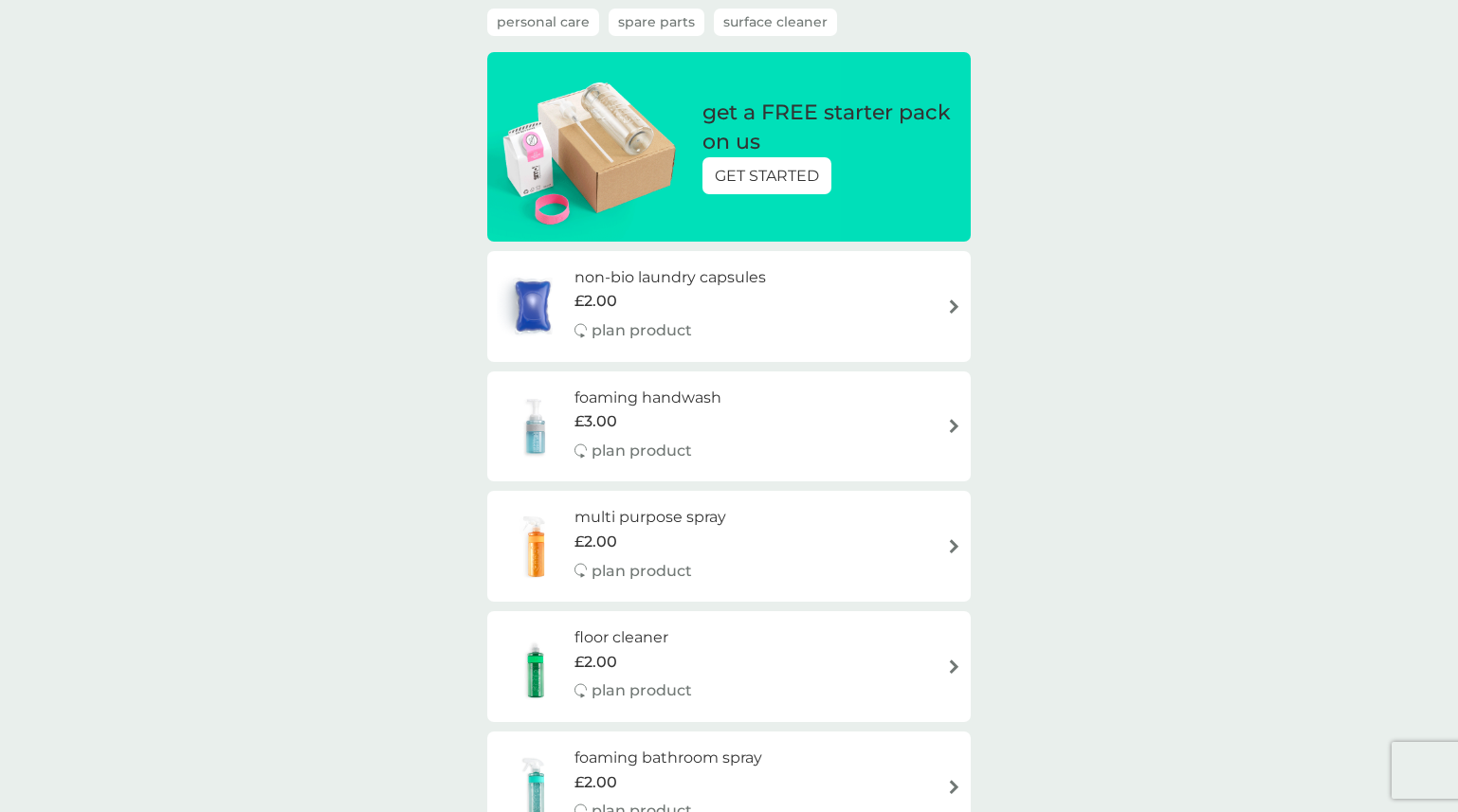
click at [777, 542] on div "multi purpose spray £2.00 plan product" at bounding box center [729, 546] width 464 height 83
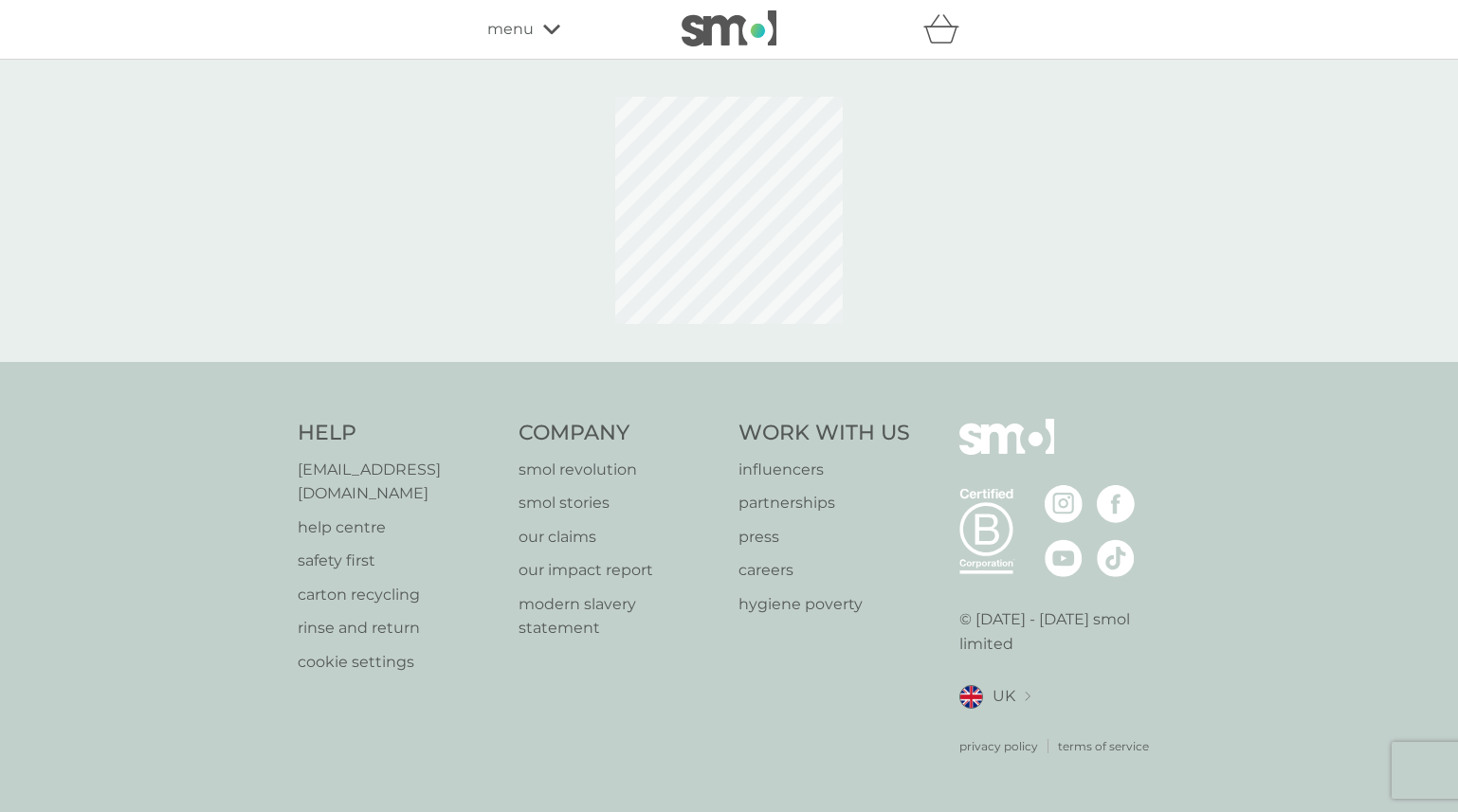
select select "112"
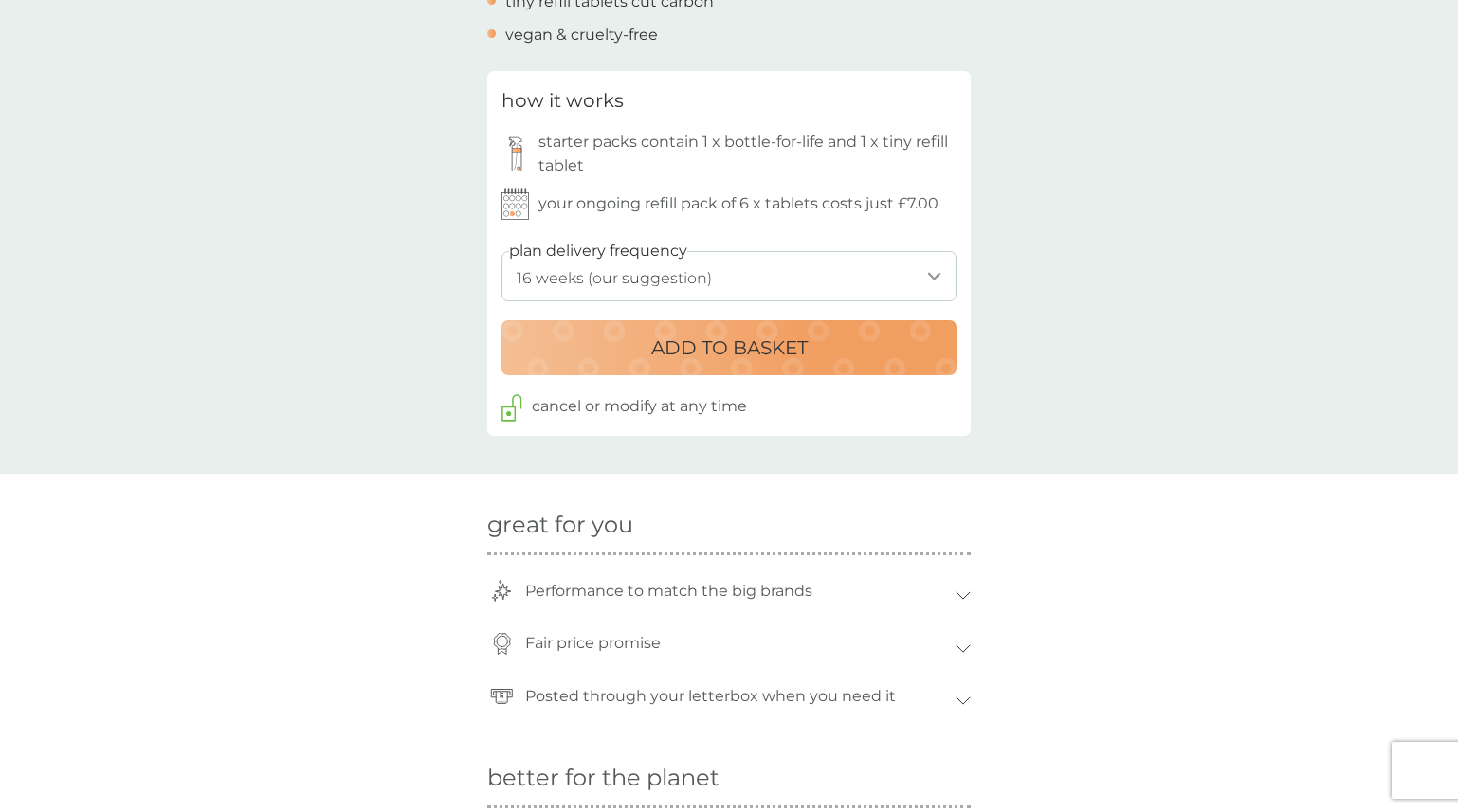
scroll to position [833, 0]
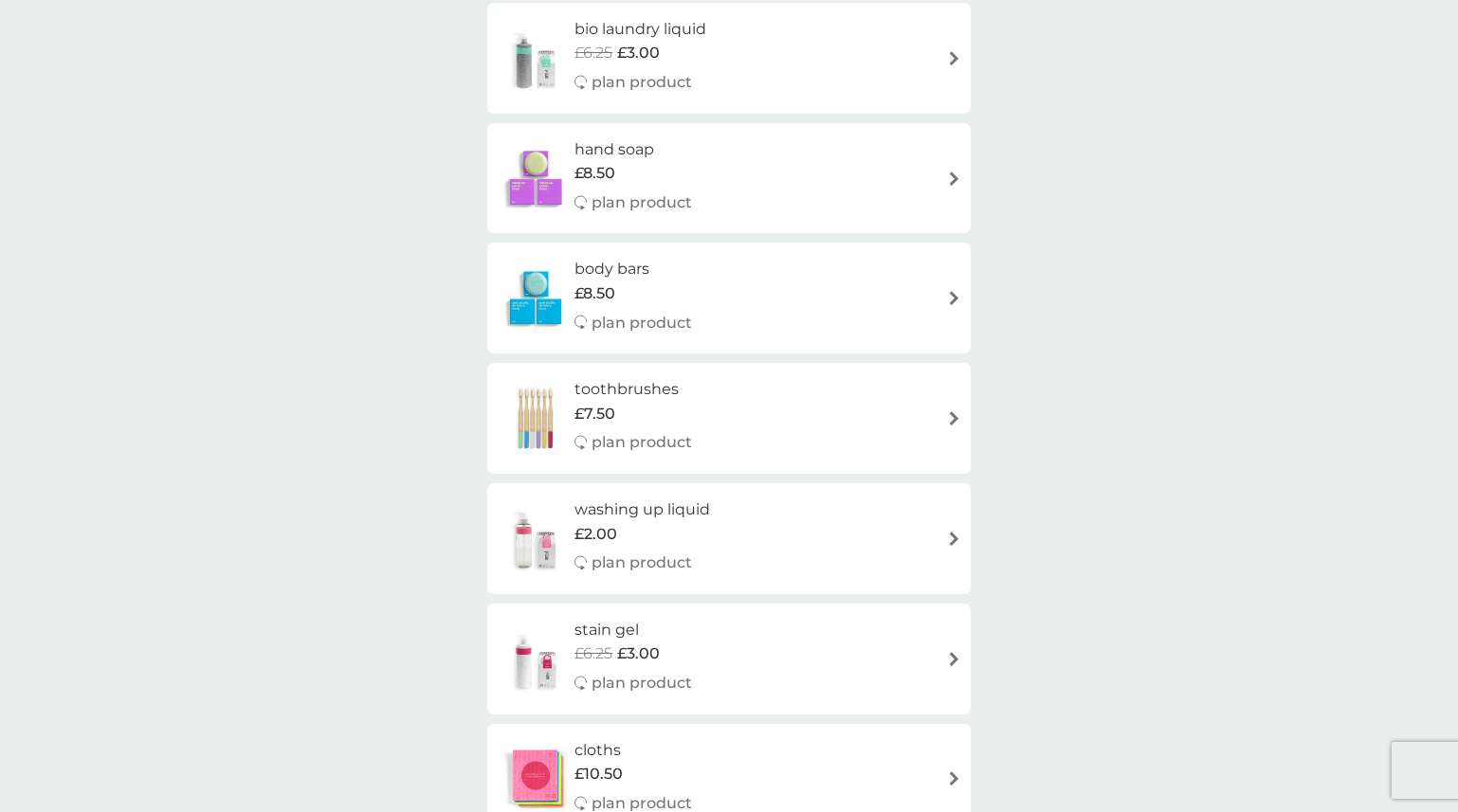
scroll to position [1955, 0]
